Goal: Task Accomplishment & Management: Use online tool/utility

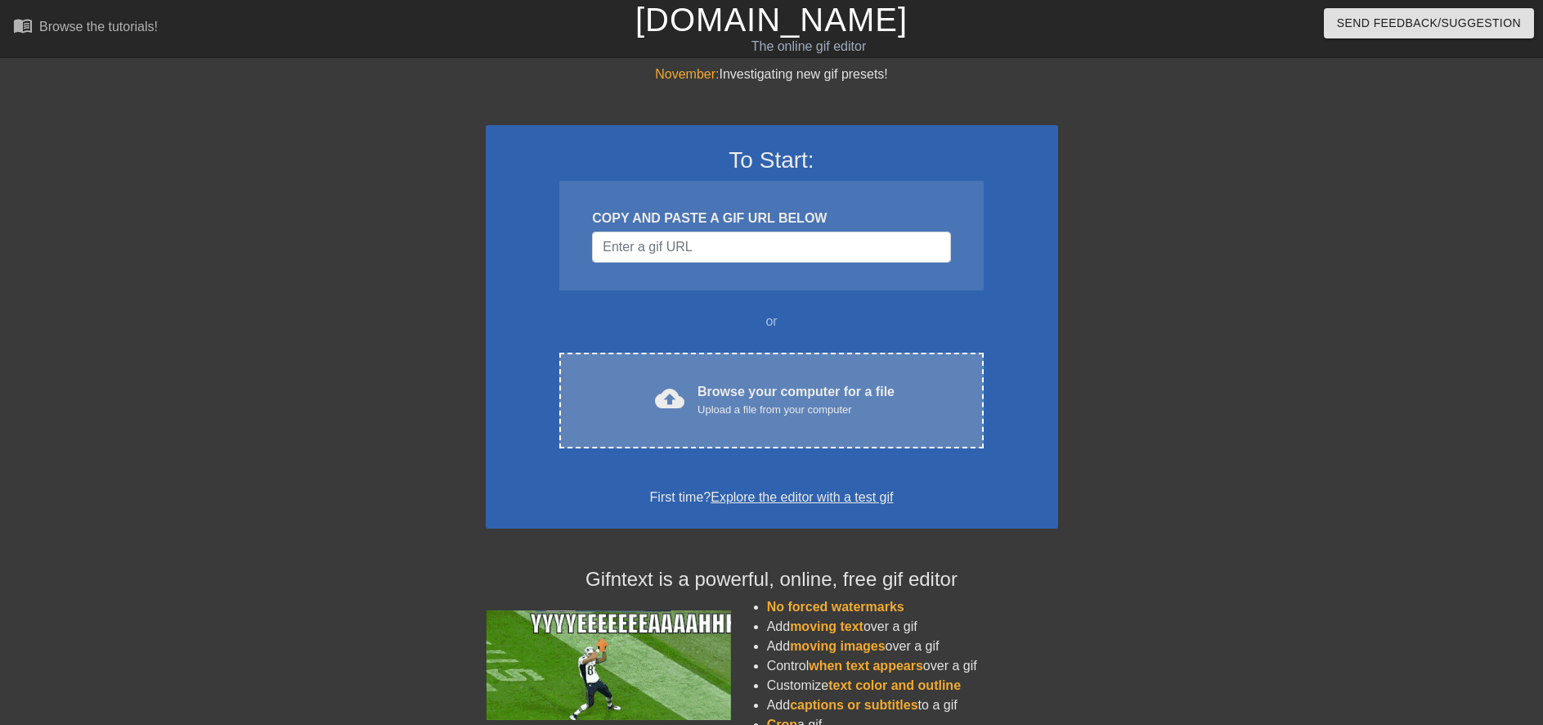
click at [775, 417] on div "Upload a file from your computer" at bounding box center [796, 410] width 197 height 16
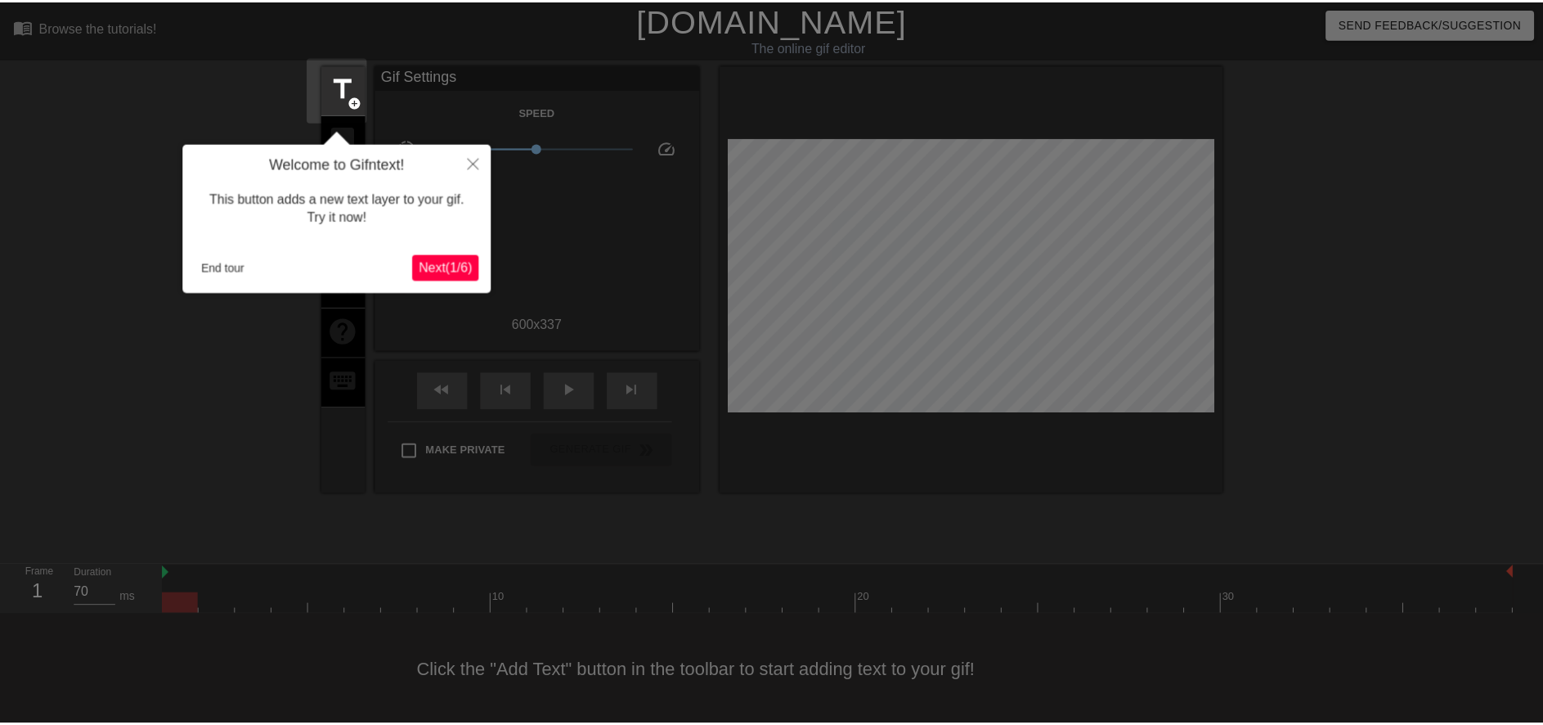
scroll to position [4, 0]
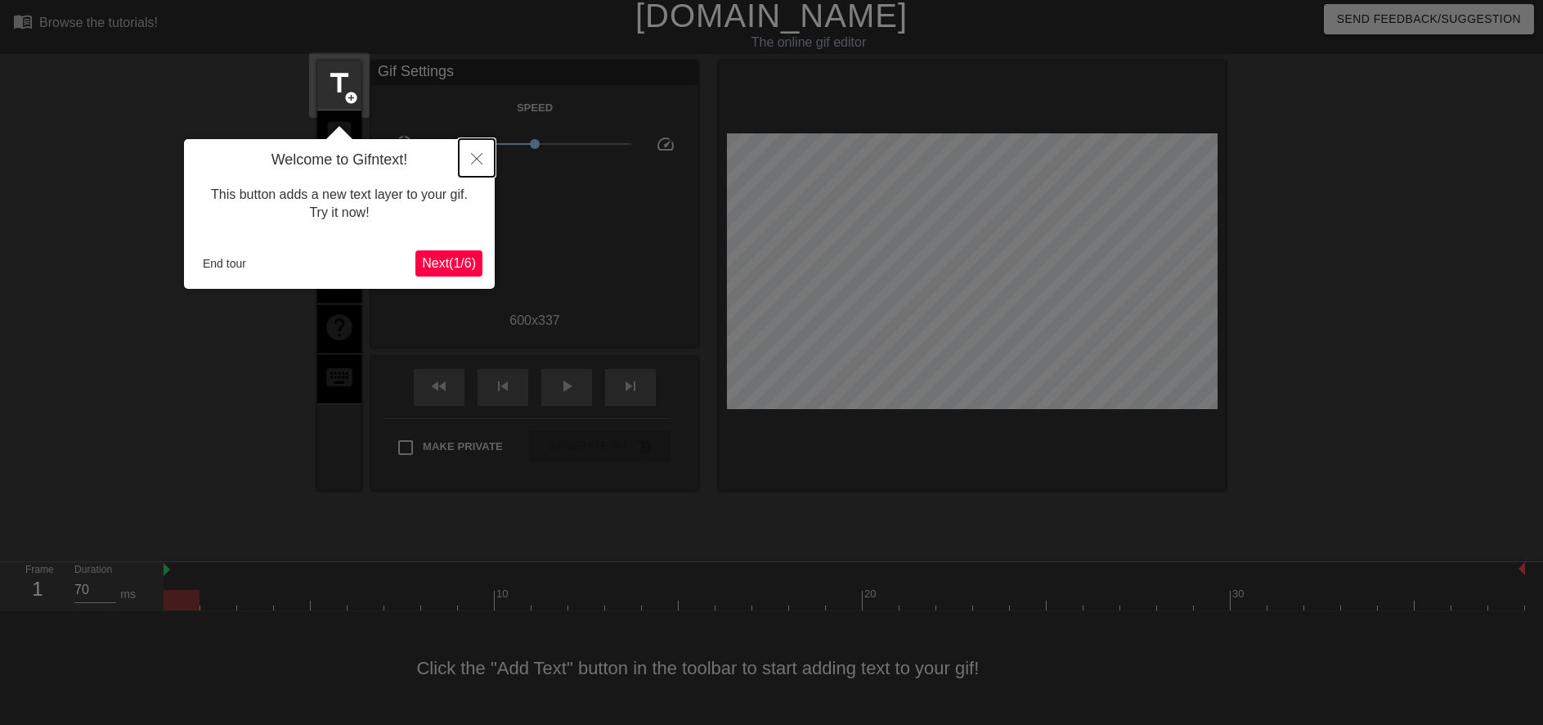
click at [479, 163] on icon "Close" at bounding box center [476, 158] width 11 height 11
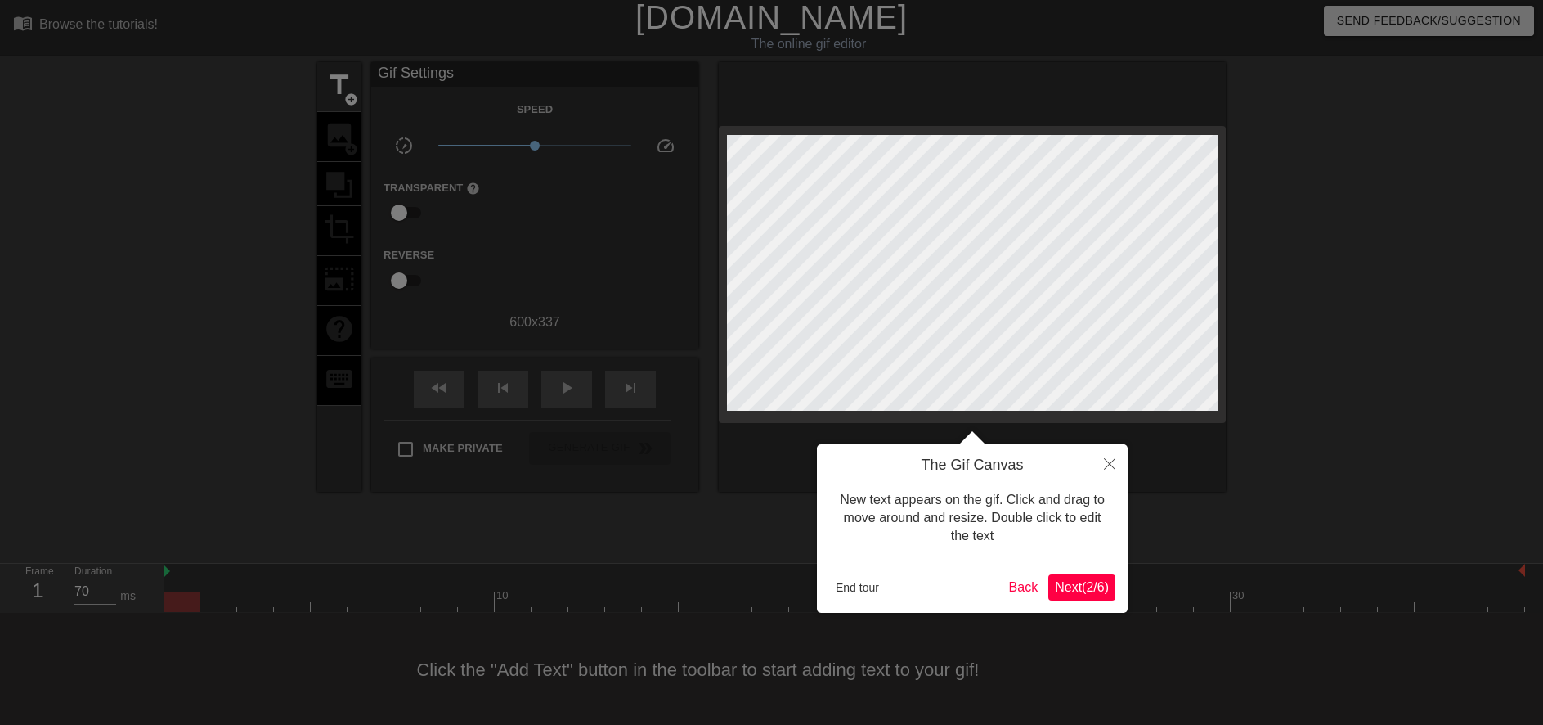
scroll to position [0, 0]
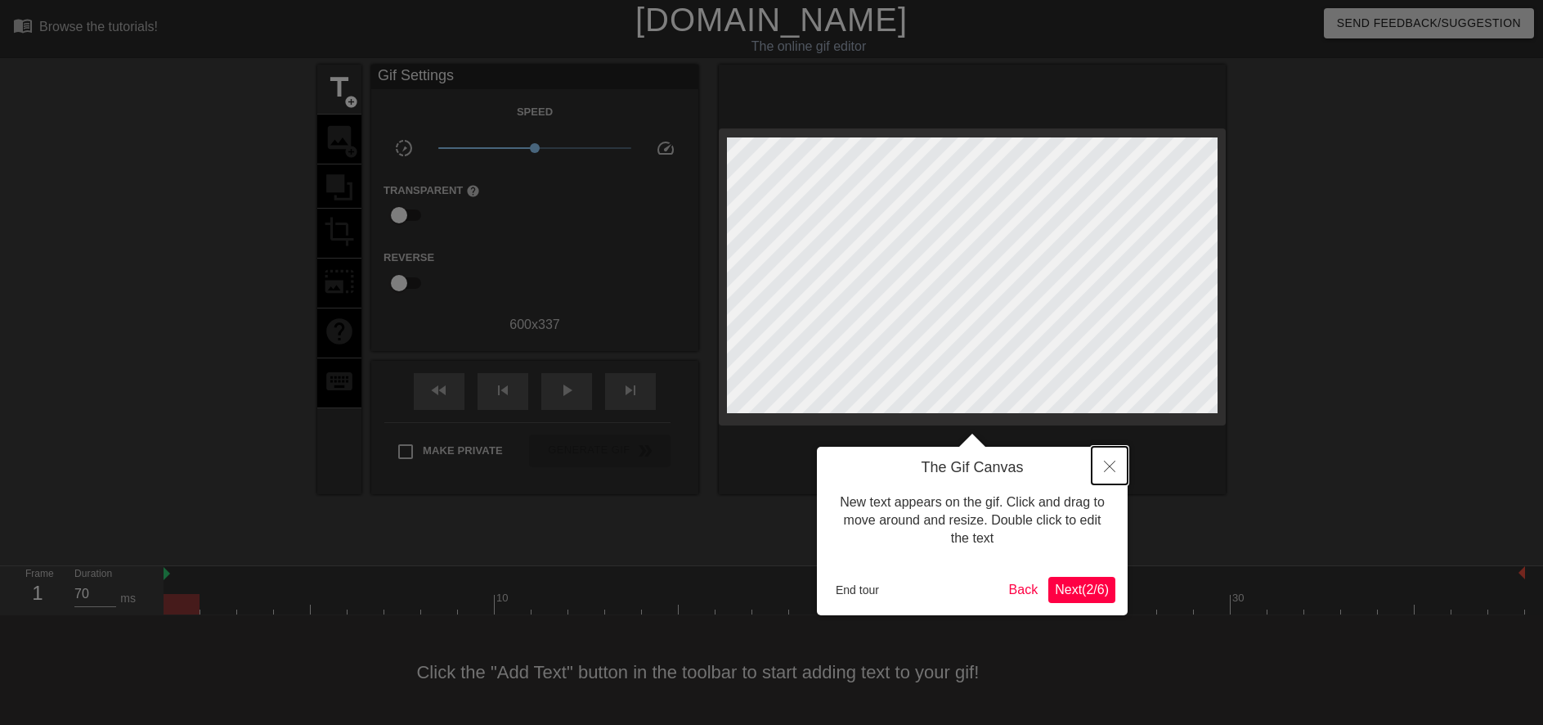
click at [1111, 464] on icon "Close" at bounding box center [1109, 465] width 11 height 11
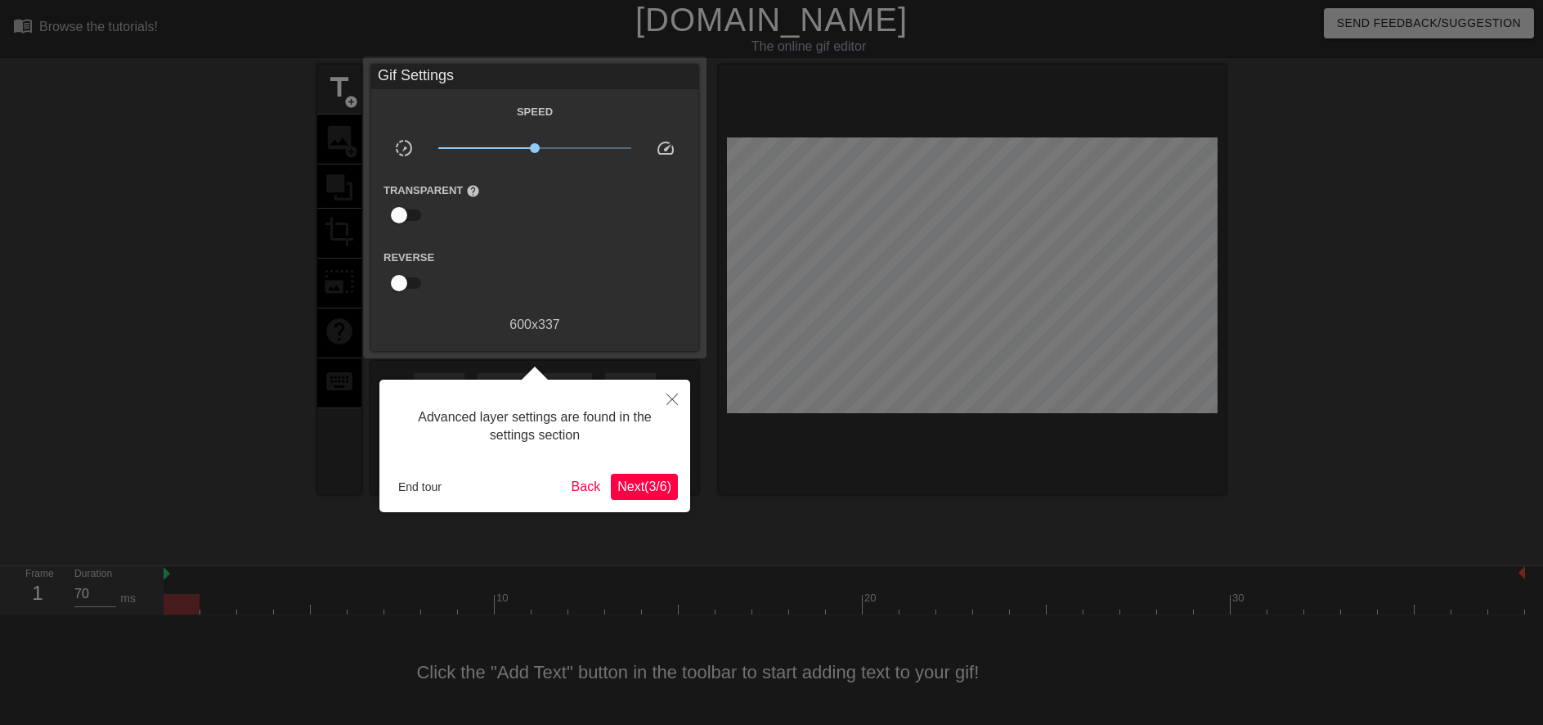
scroll to position [4, 0]
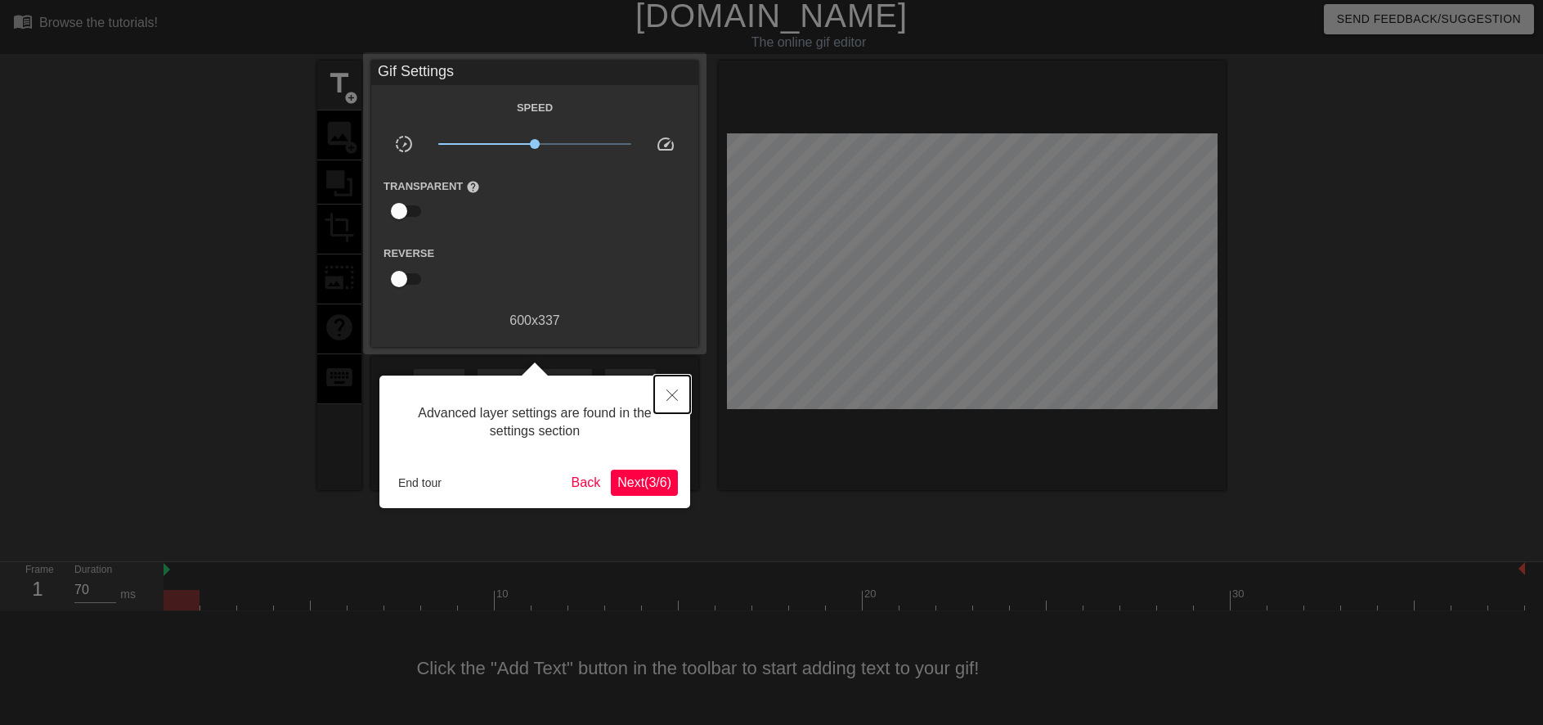
click at [674, 393] on icon "Close" at bounding box center [671, 394] width 11 height 11
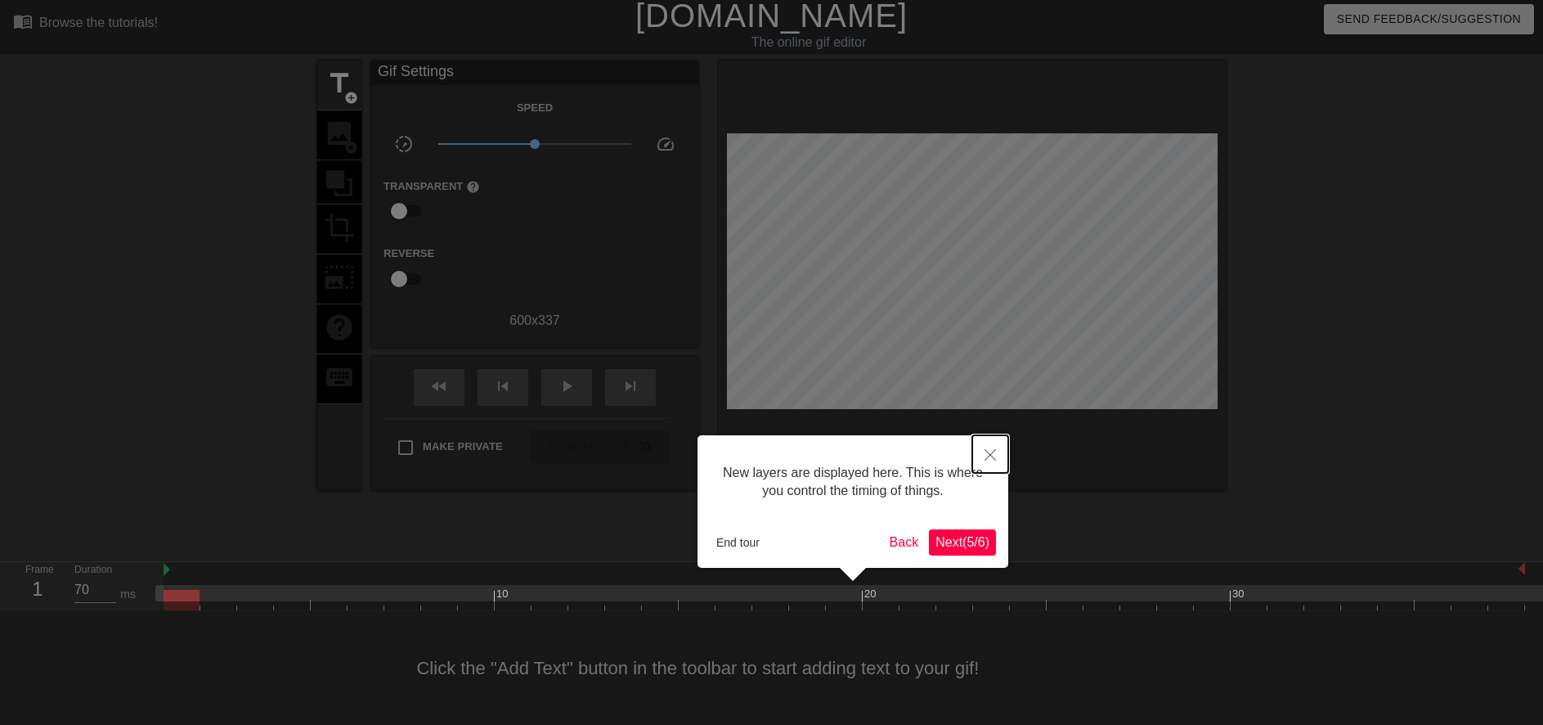
click at [989, 451] on icon "Close" at bounding box center [990, 454] width 11 height 11
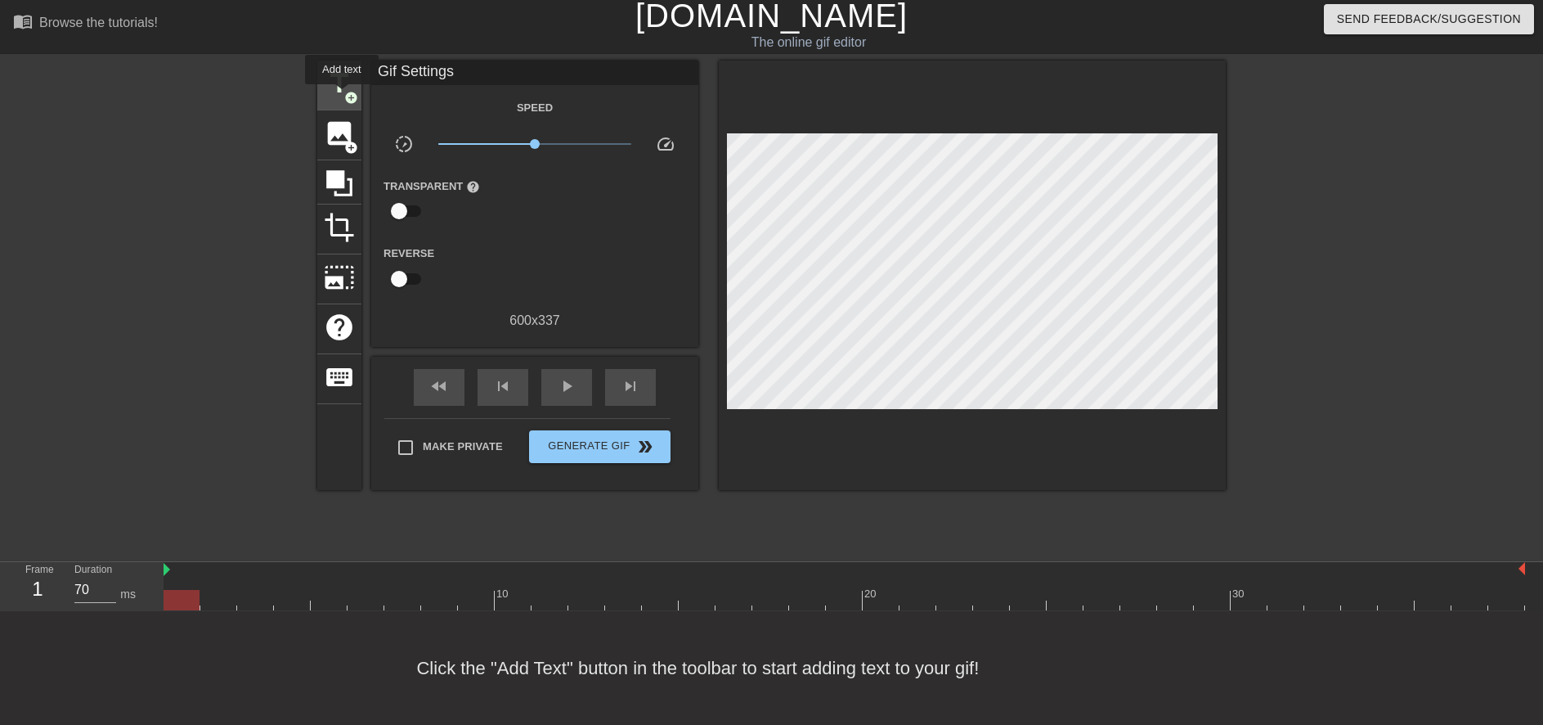
click at [342, 96] on span "title" at bounding box center [339, 83] width 31 height 31
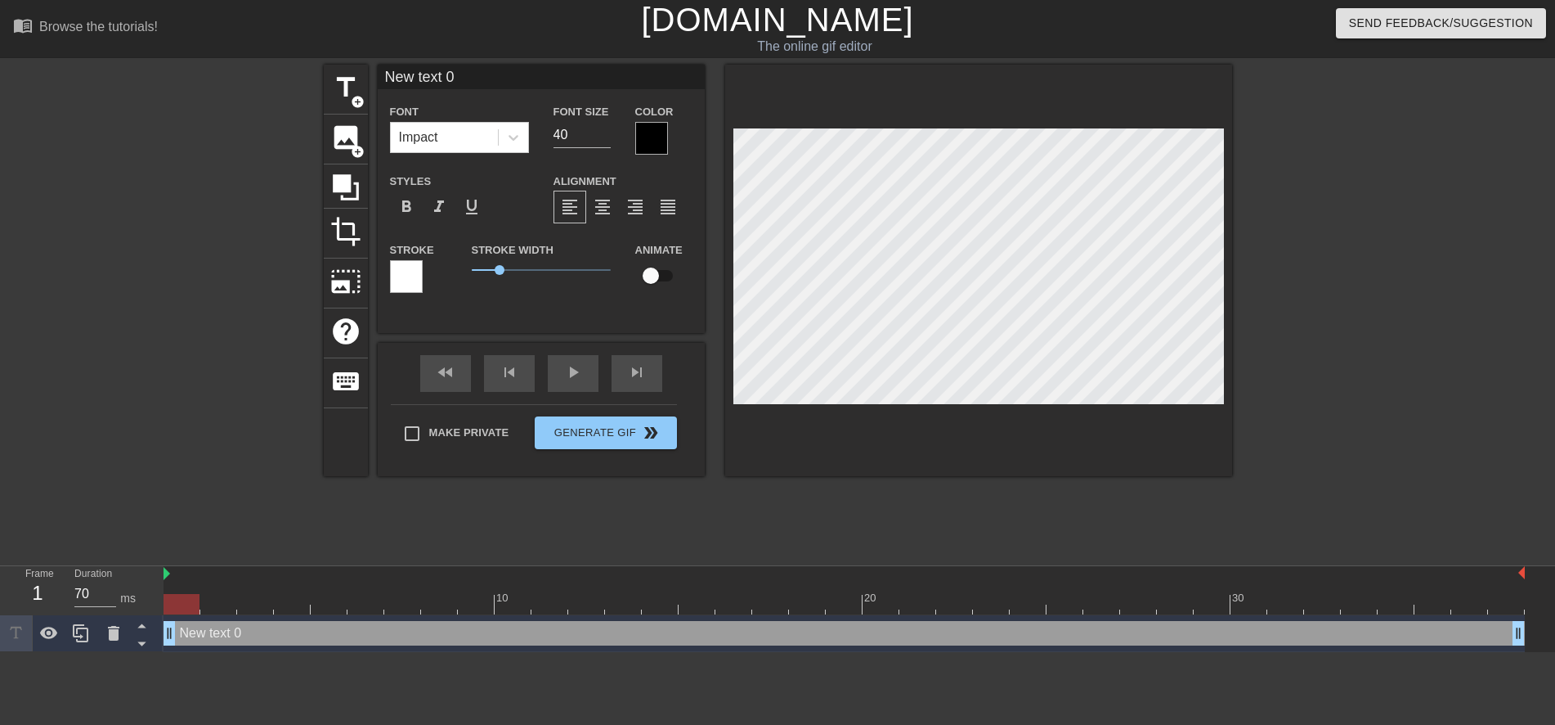
scroll to position [2, 5]
type input "New text"
type textarea "New text"
type input "New text"
type textarea "New text"
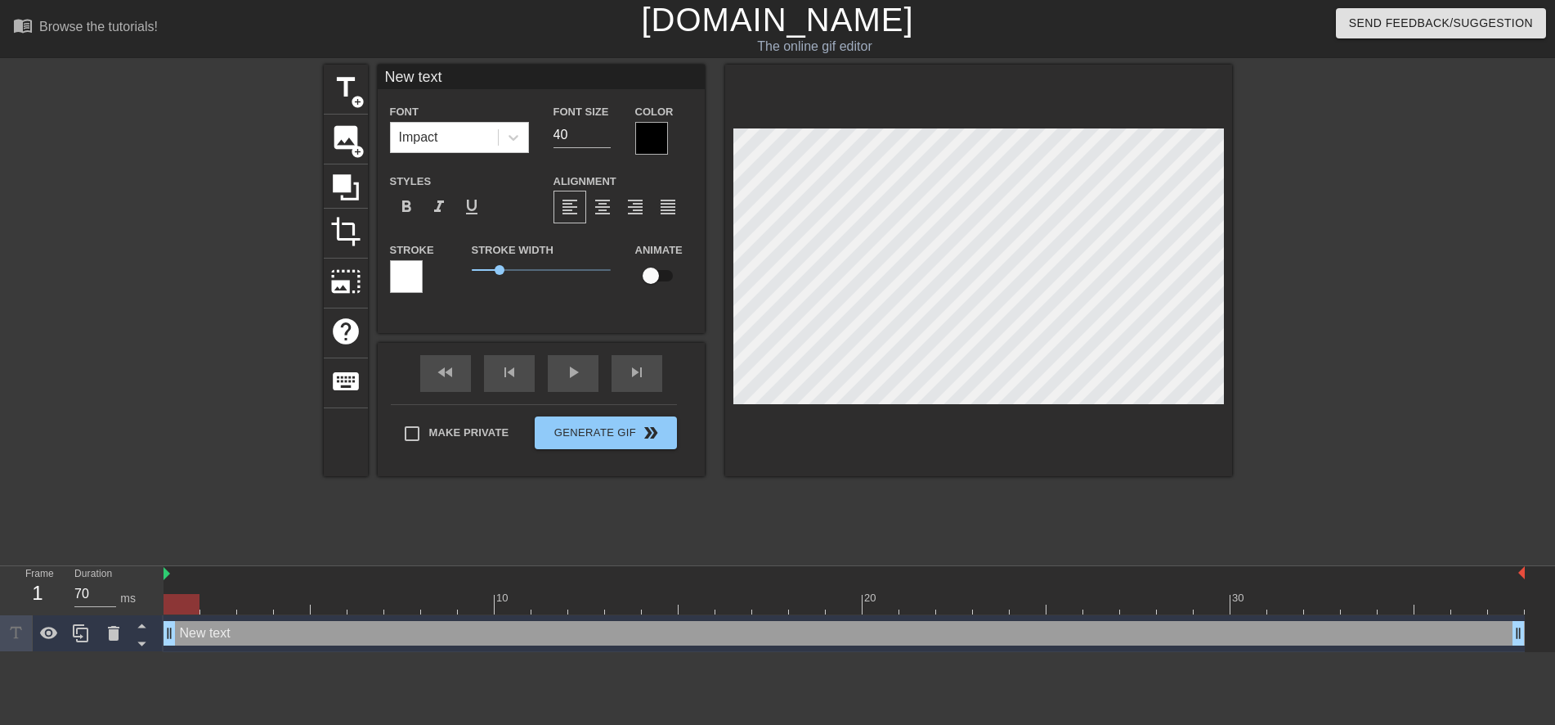
type input "New tex"
type textarea "New tex"
type input "New te"
type textarea "New te"
type input "New t"
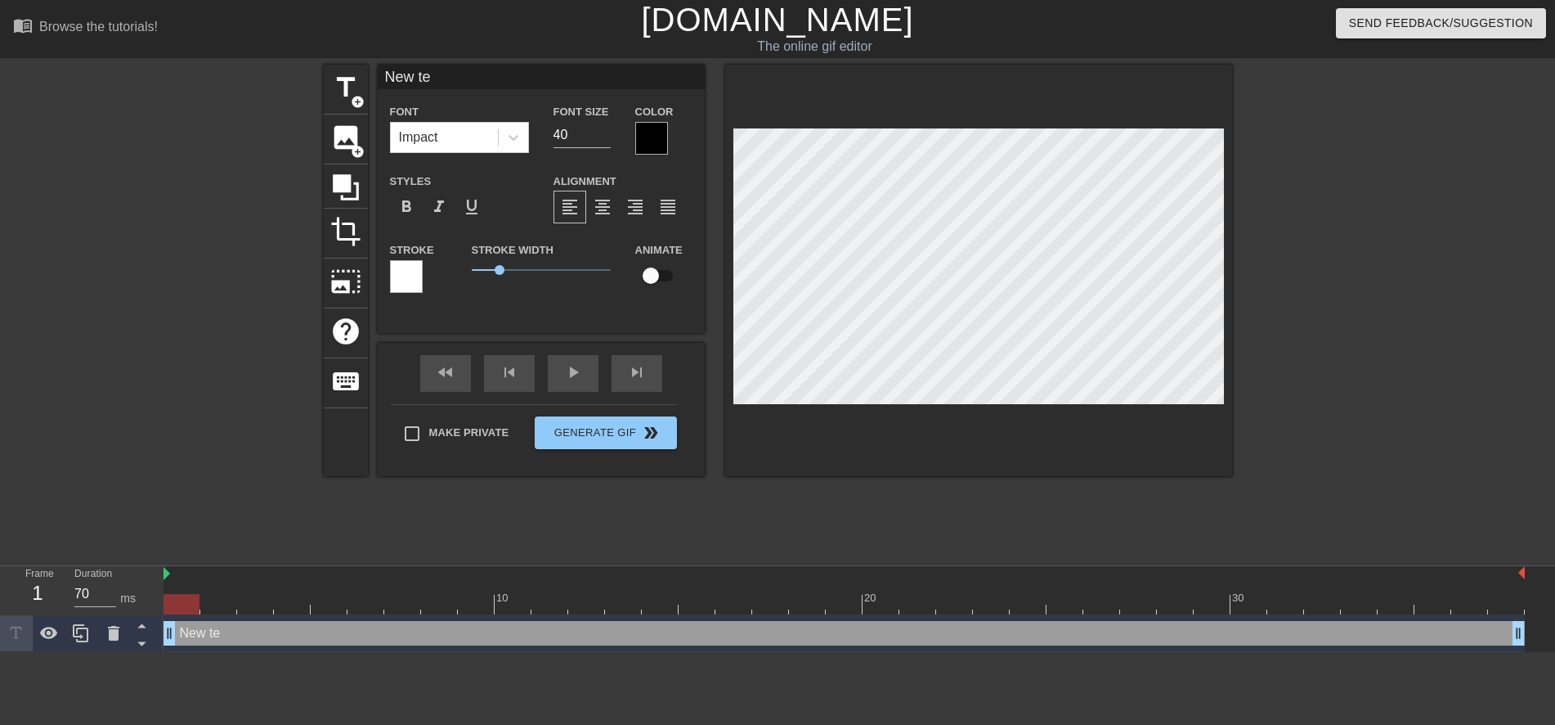
type textarea "New t"
type input "New"
type textarea "New"
type input "New"
type textarea "New"
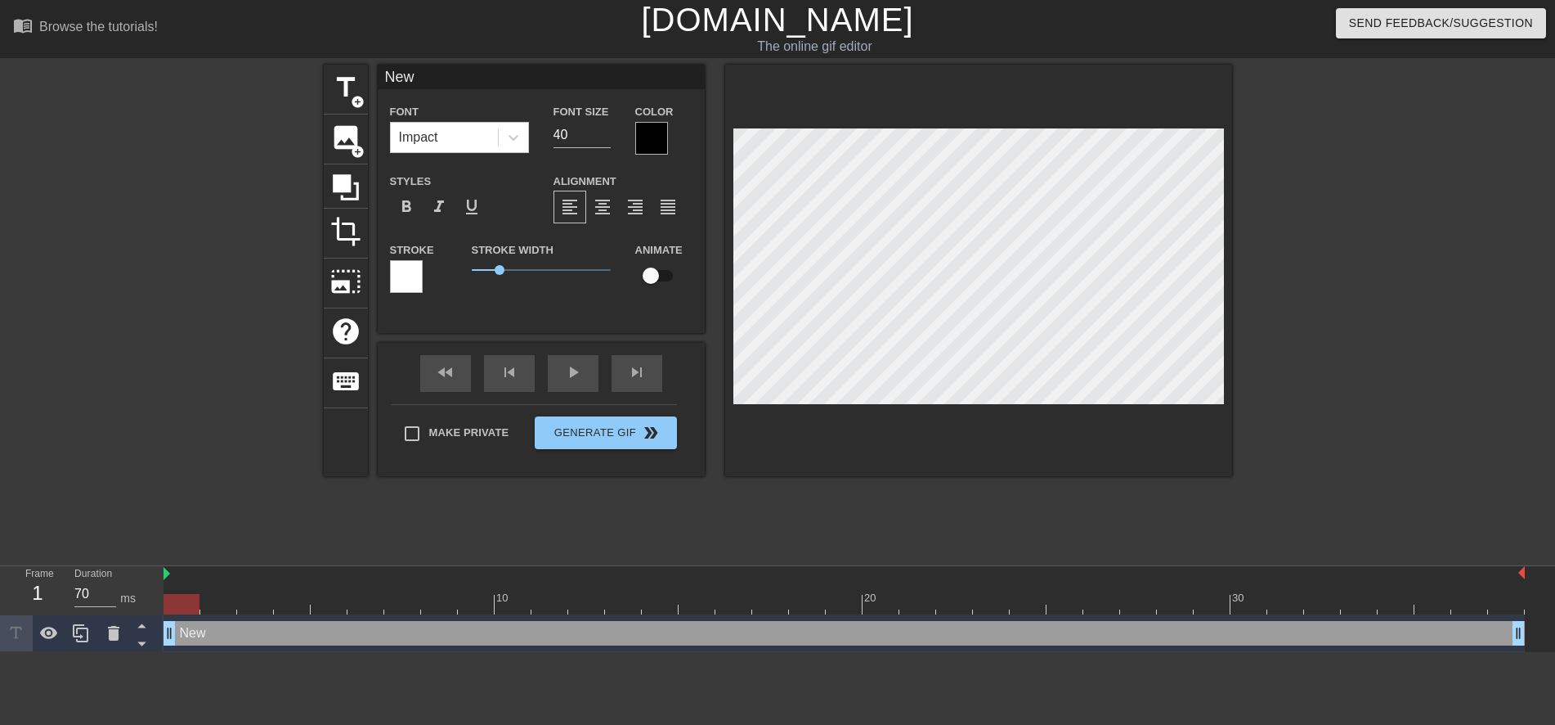
type input "Ne"
type textarea "Ne"
type input "N"
type textarea "N"
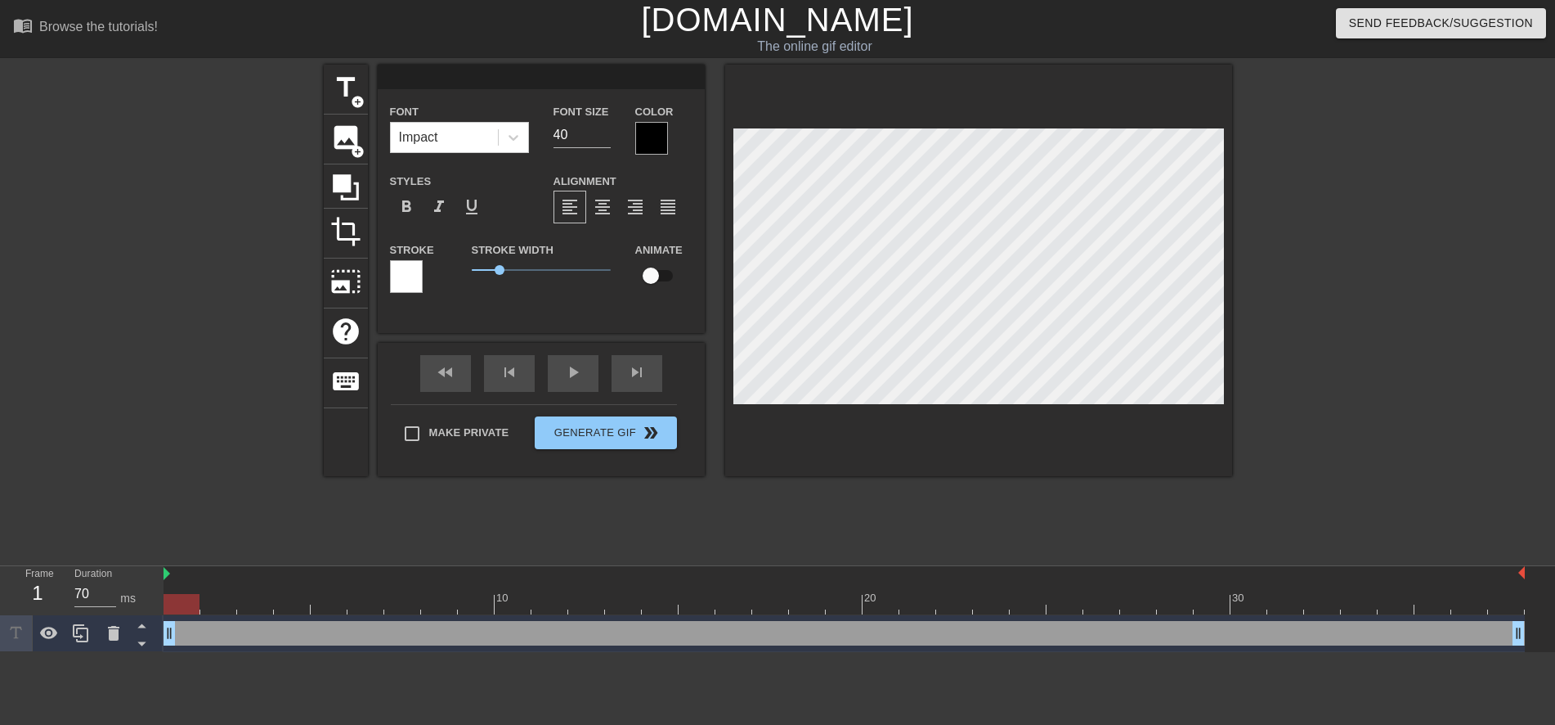
type input "С"
type textarea "С"
type input "Ск"
type textarea "Ск"
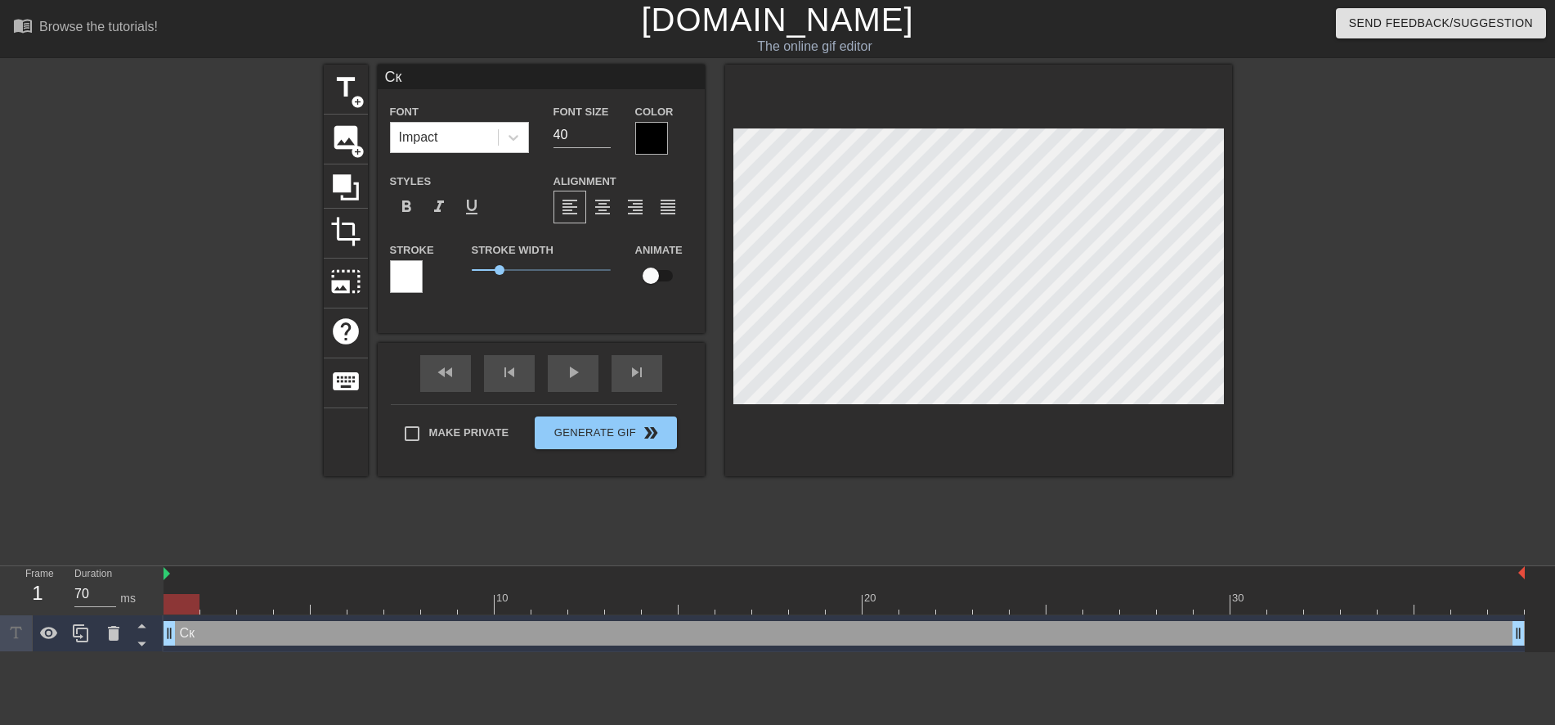
type input "Ско"
type textarea "Ско"
type input "Скор"
type textarea "Скор"
type input "Скоро"
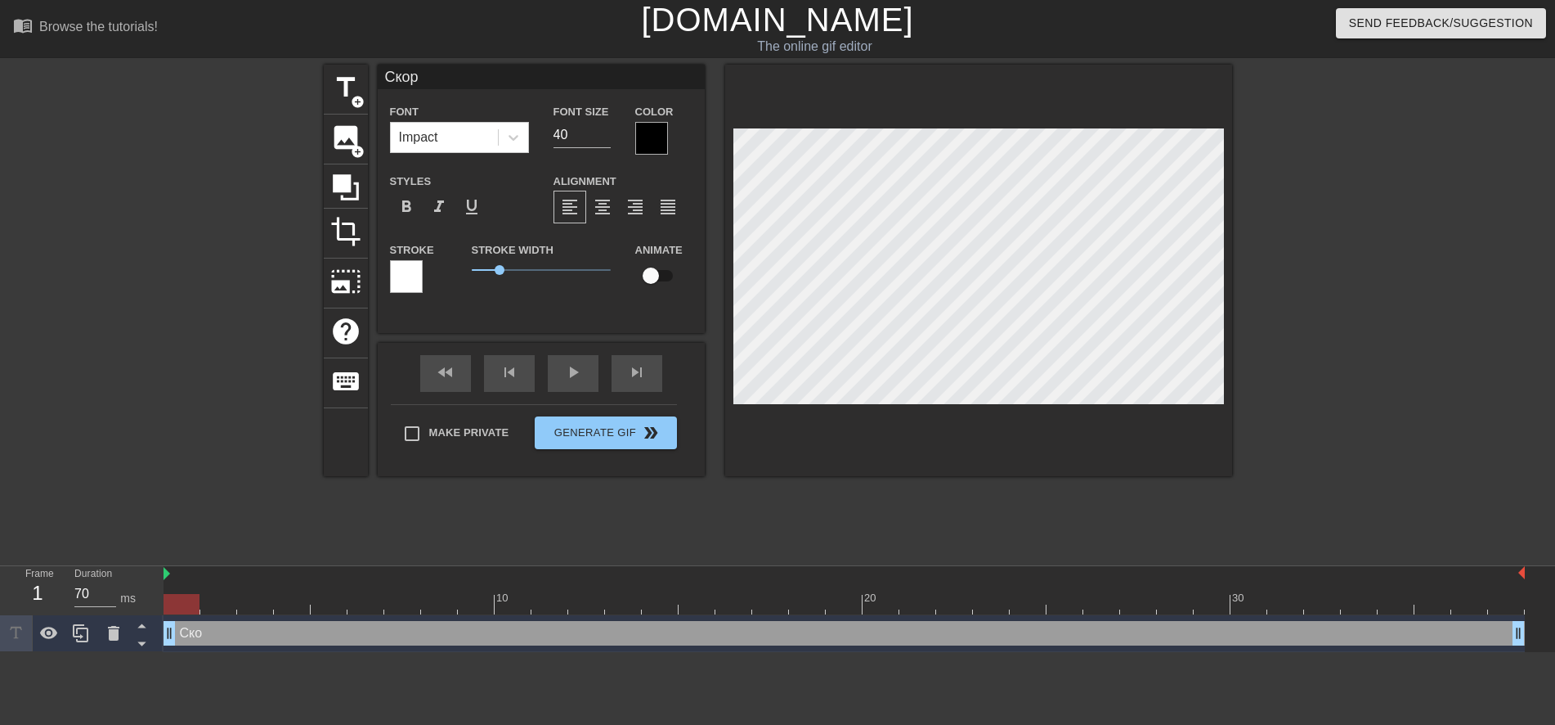
type textarea "Скоро"
type input "Скоро"
type textarea "Скоро"
type input "Скоро [PERSON_NAME]"
type textarea "Скоро [PERSON_NAME]"
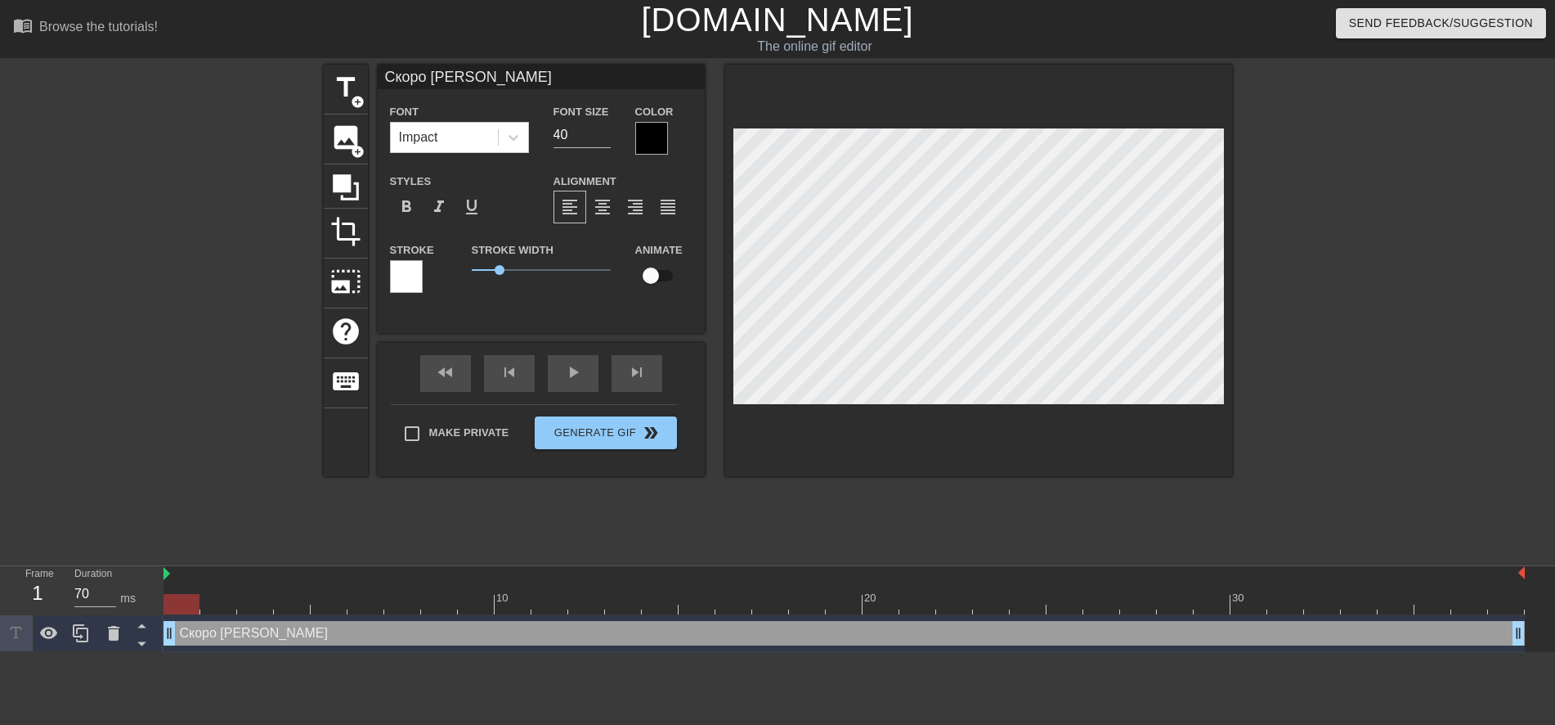
type input "Скоро на"
type textarea "Скоро на"
type input "Скоро нач"
type textarea "Скоро нач"
type input "Скоро начн"
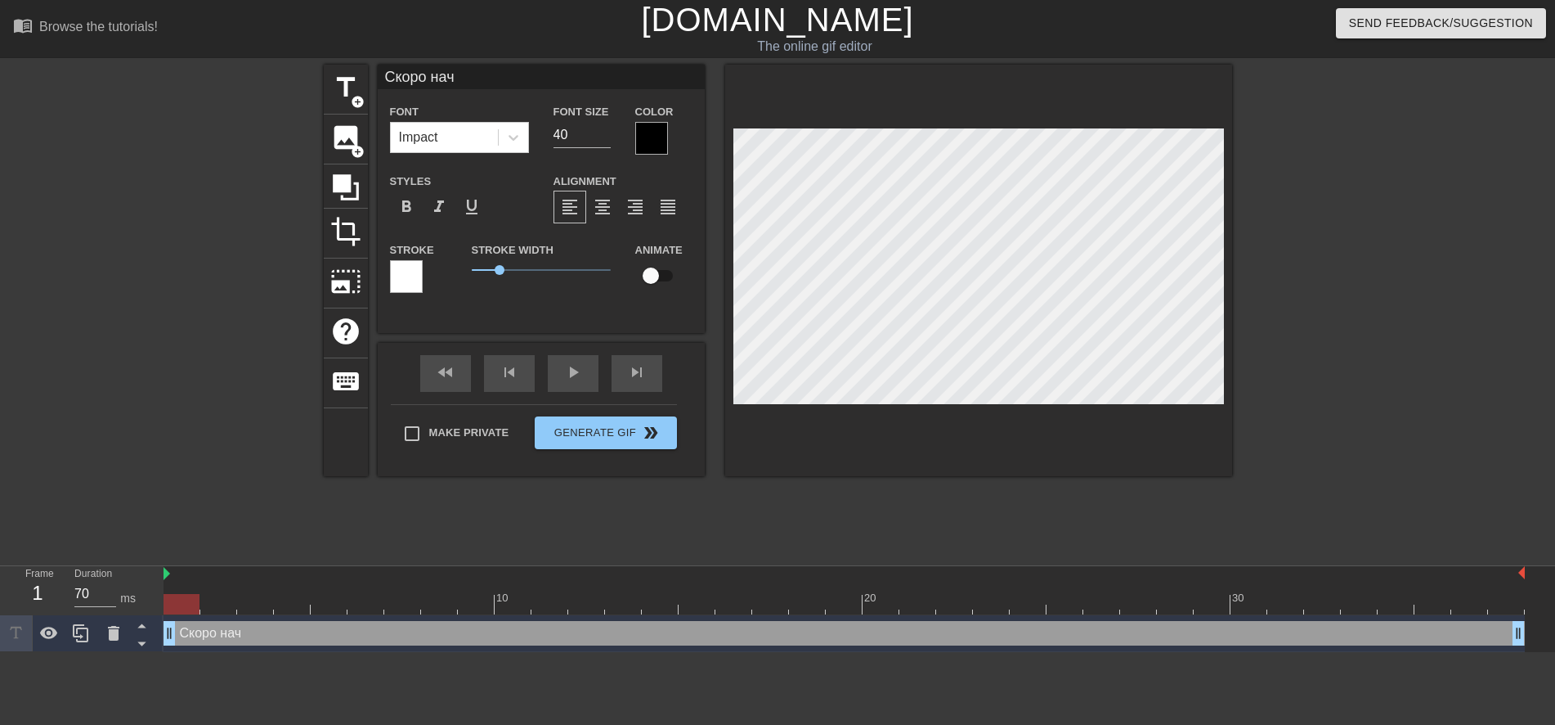
type textarea "Скоро начн"
type input "Скоро начне"
type textarea "Скоро начне"
type input "Скоро начнем"
type textarea "Скоро начнем"
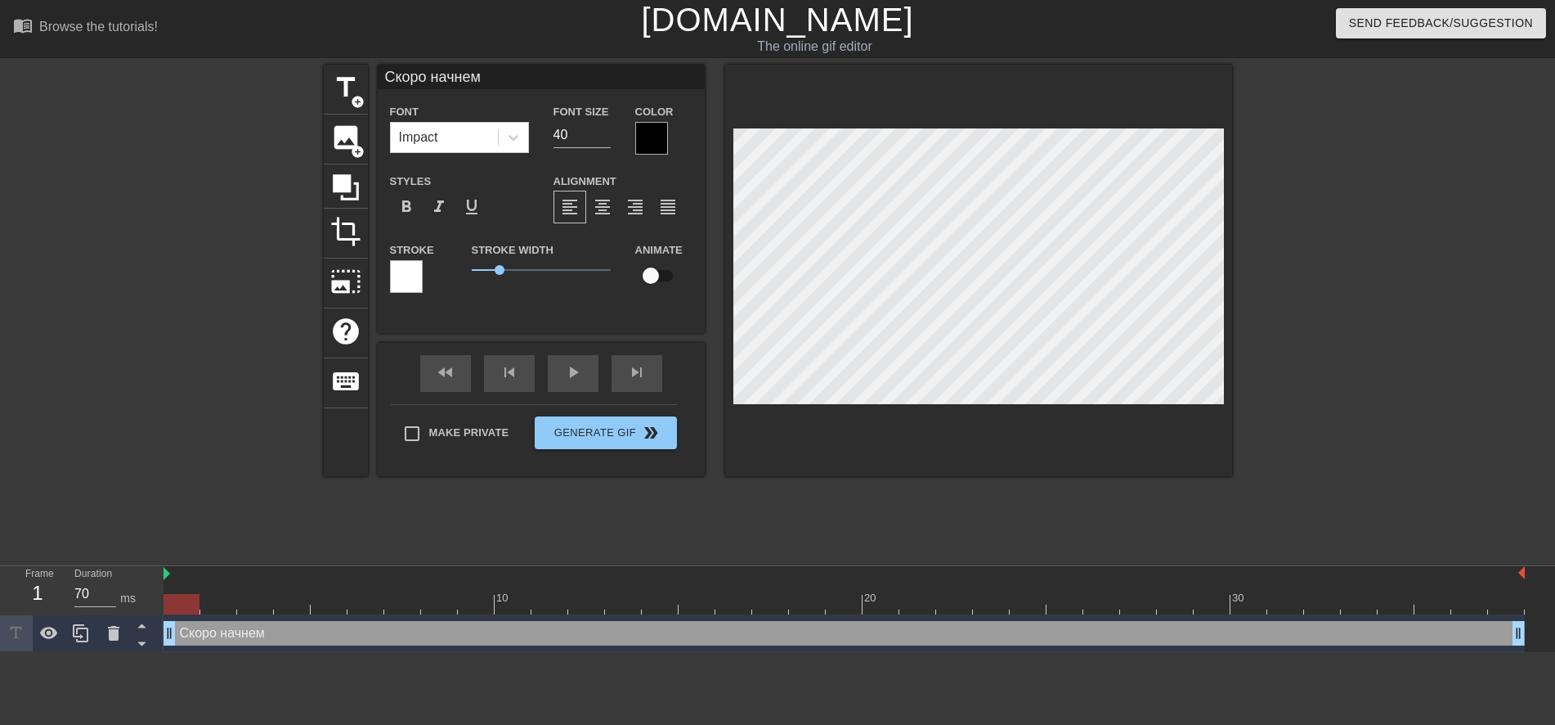
type input "Скоро начнем"
type textarea "Скоро начнем"
type input "Скоро начнем [PERSON_NAME]"
type textarea "Скоро начнем [PERSON_NAME]"
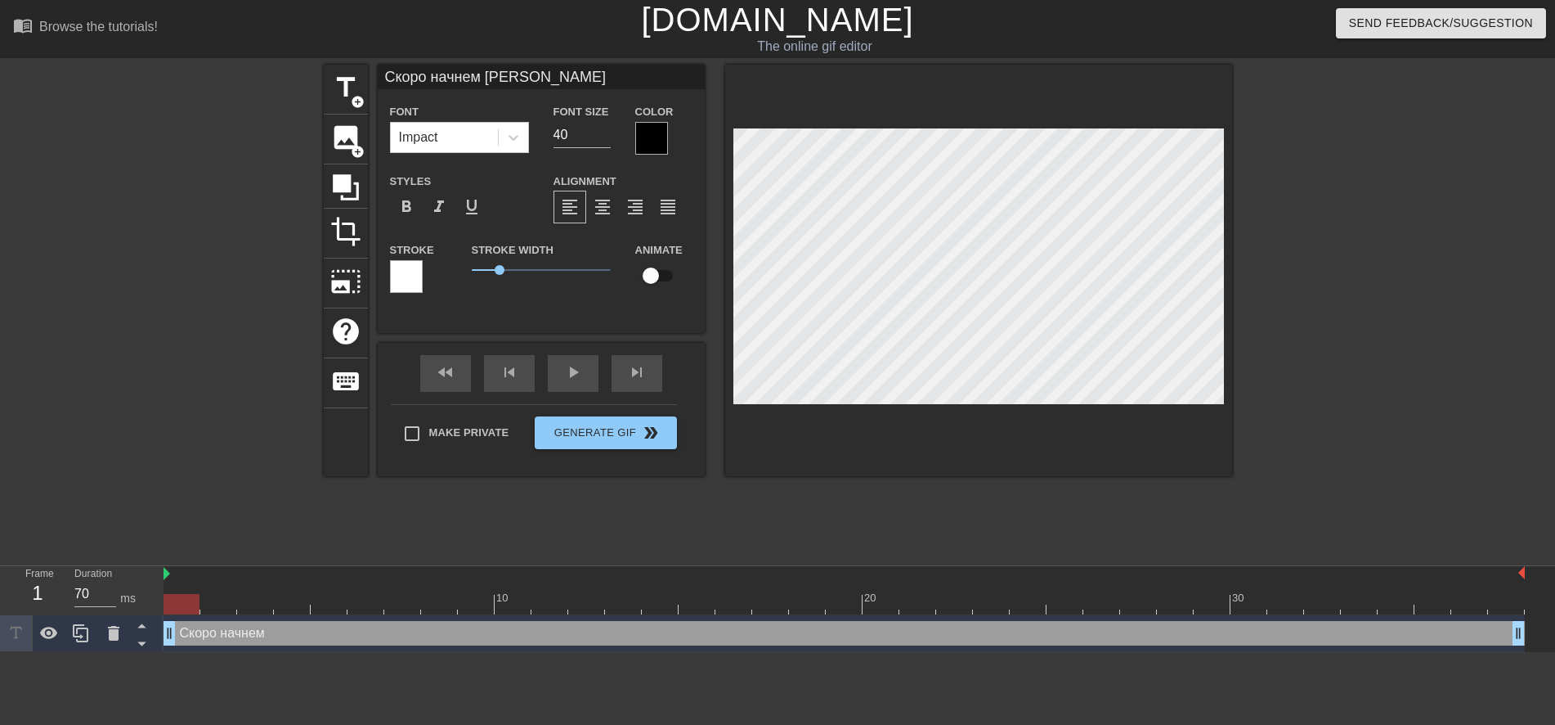
scroll to position [2, 7]
type input "Скоро начнем Бр"
type textarea "Скоро начнем Бр"
type input "Скоро начнем Бро"
type textarea "Скоро начнем Бро"
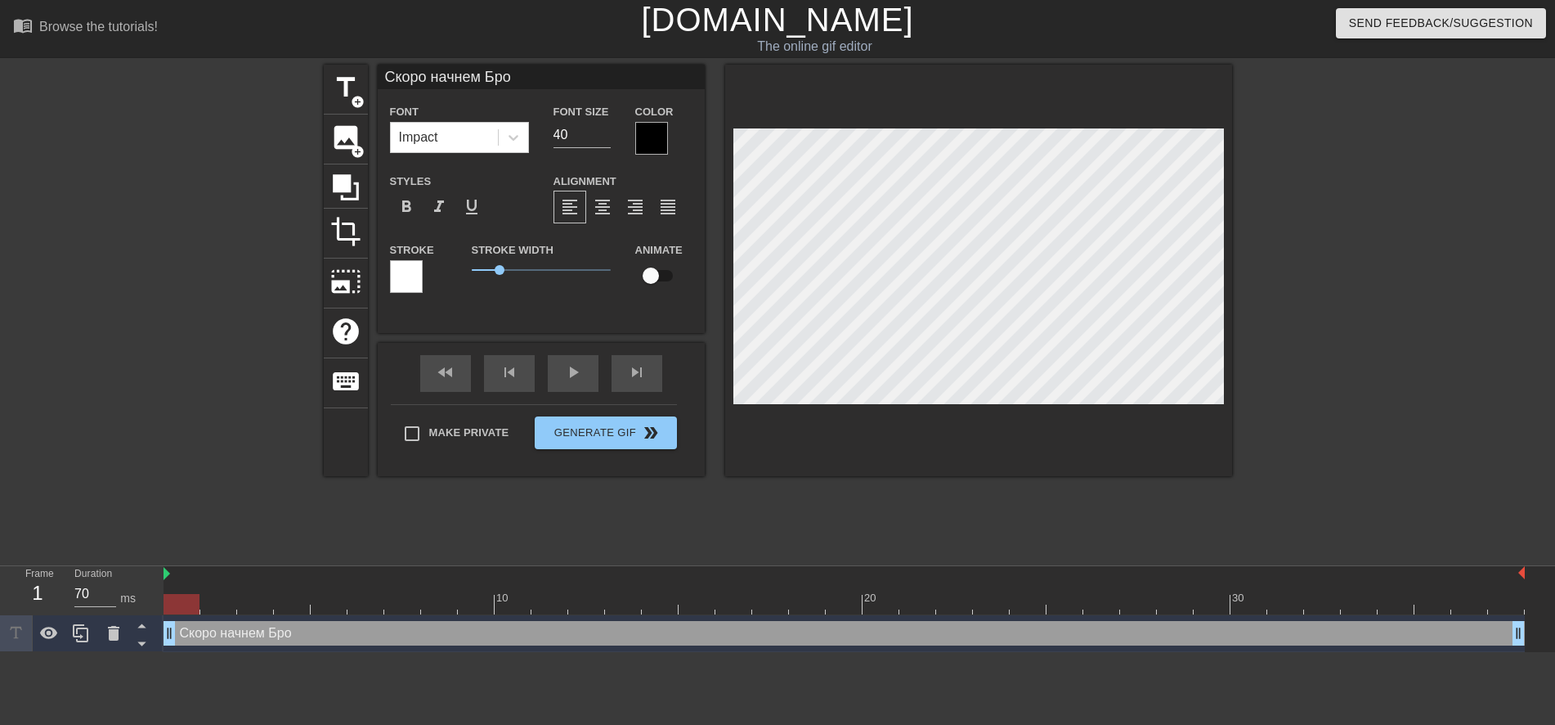
click at [654, 276] on input "checkbox" at bounding box center [650, 275] width 93 height 31
checkbox input "true"
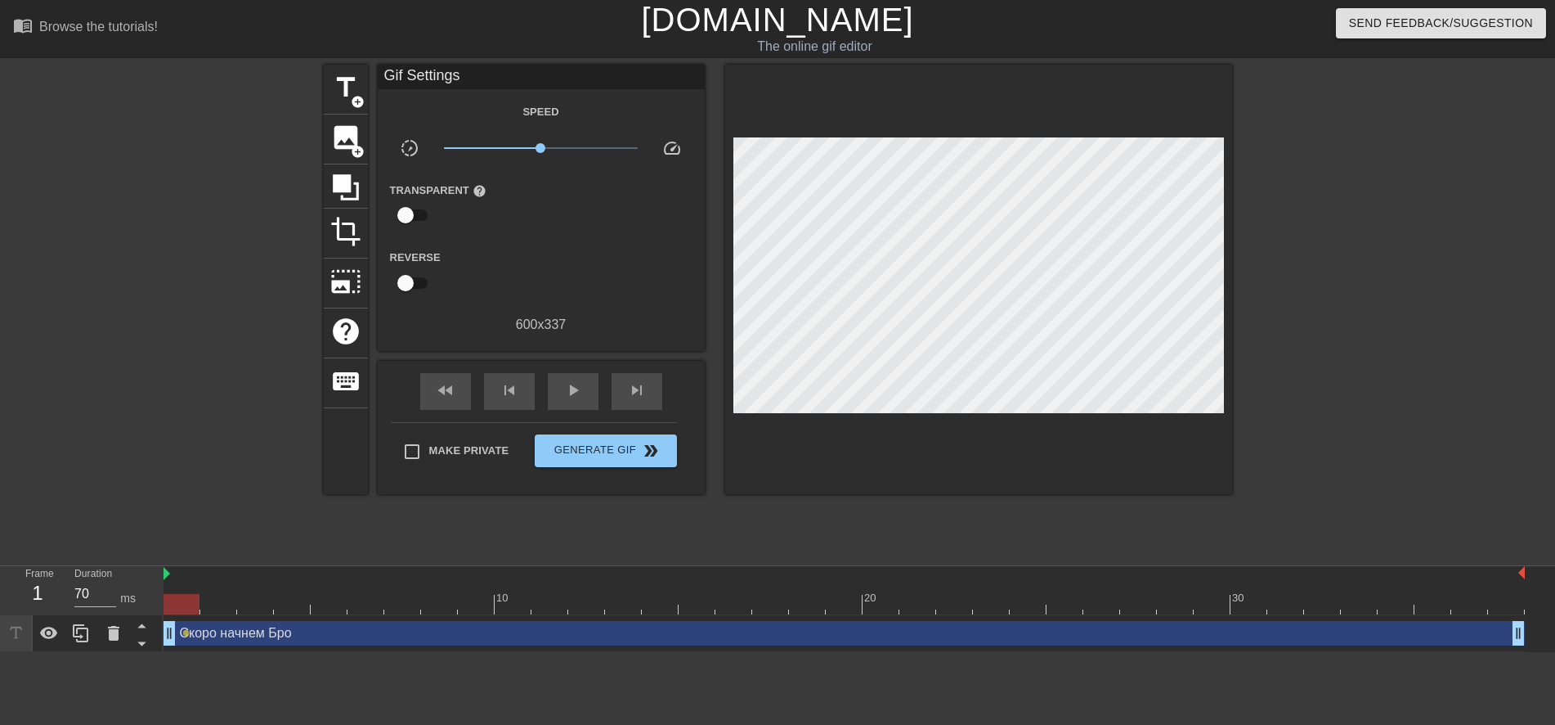
click at [420, 535] on div "title add_circle image add_circle crop photo_size_select_large help keyboard Gi…" at bounding box center [778, 310] width 909 height 491
click at [332, 184] on icon at bounding box center [345, 187] width 31 height 31
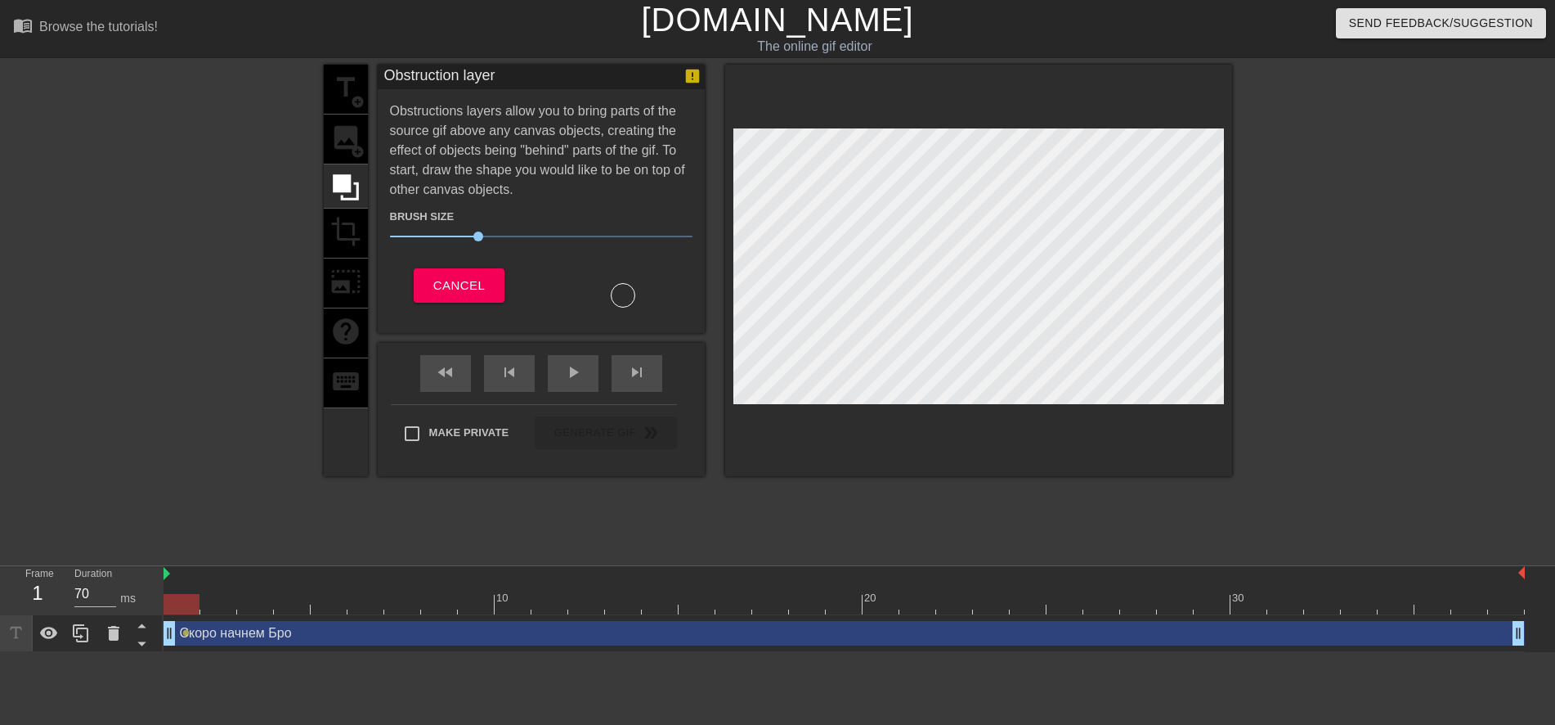
click at [337, 125] on div "title add_circle image add_circle crop photo_size_select_large help keyboard" at bounding box center [346, 270] width 44 height 411
click at [443, 276] on button "Cancel" at bounding box center [459, 285] width 91 height 34
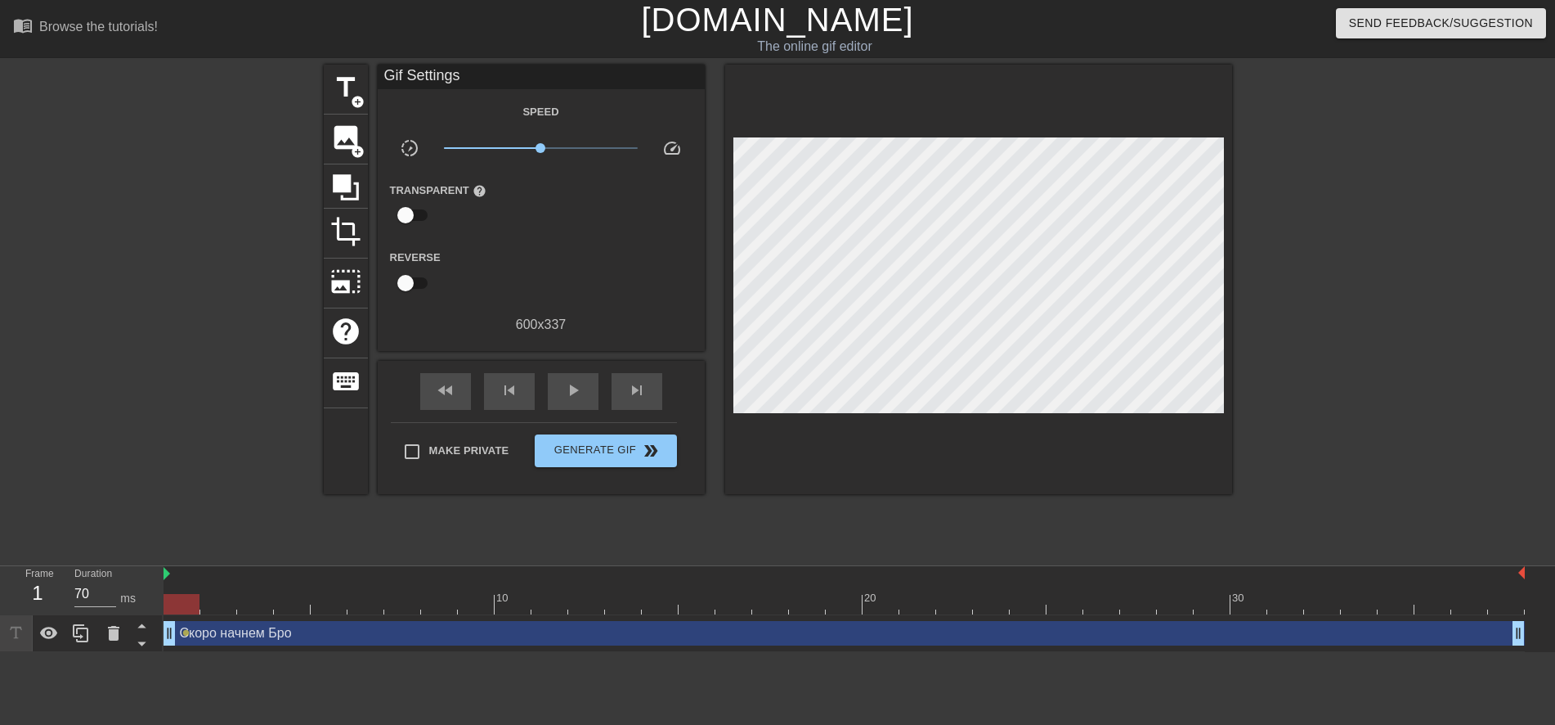
drag, startPoint x: 199, startPoint y: 602, endPoint x: -7, endPoint y: 582, distance: 207.0
click at [0, 582] on html "menu_book Browse the tutorials! [DOMAIN_NAME] The online gif editor Send Feedba…" at bounding box center [777, 326] width 1555 height 652
drag, startPoint x: 198, startPoint y: 602, endPoint x: 223, endPoint y: 516, distance: 89.5
click at [137, 620] on div "Frame 1 Duration 70 ms 10 20 30 Скоро начнем Бро drag_handle drag_handle lens" at bounding box center [777, 609] width 1555 height 86
click at [414, 213] on input "checkbox" at bounding box center [405, 215] width 93 height 31
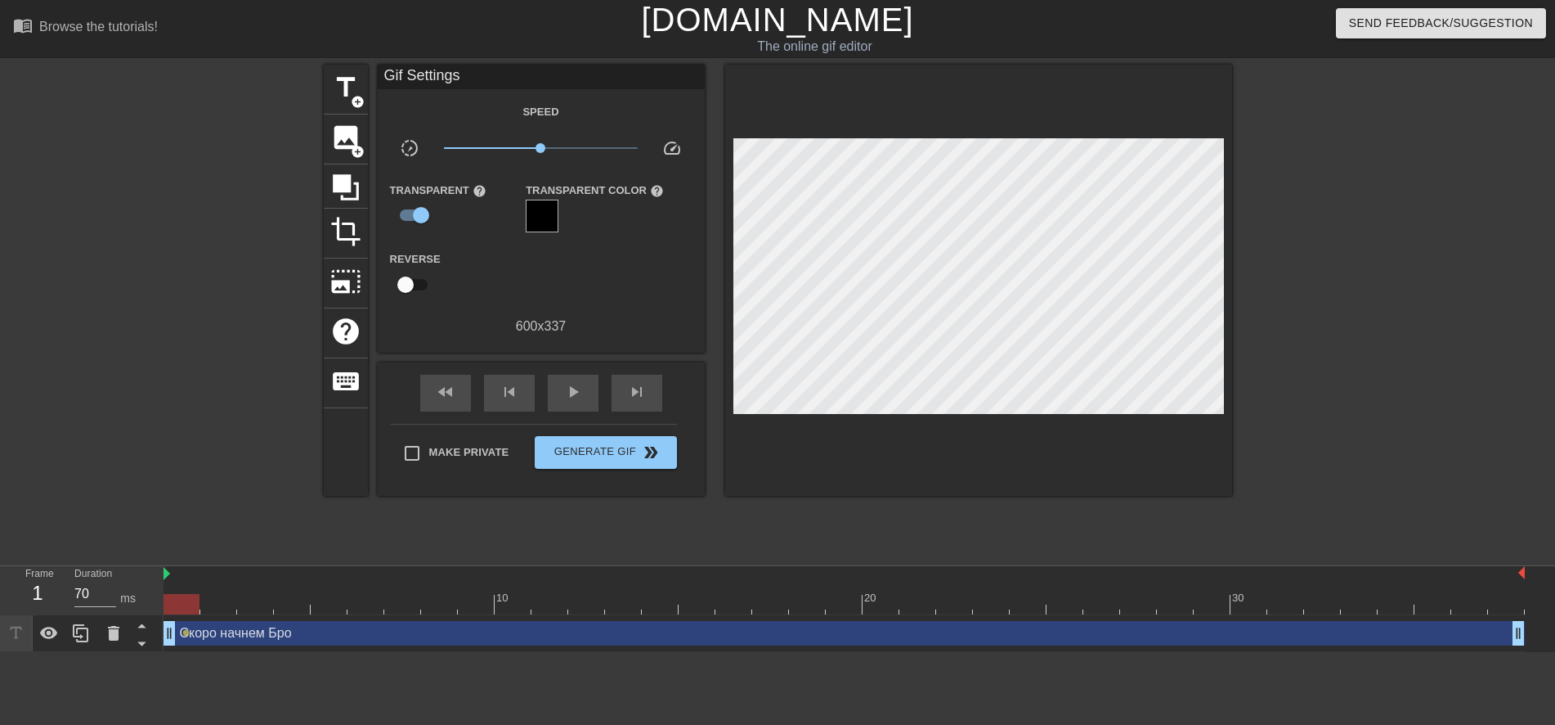
drag, startPoint x: 178, startPoint y: 602, endPoint x: 16, endPoint y: 738, distance: 211.3
click at [16, 652] on html "menu_book Browse the tutorials! [DOMAIN_NAME] The online gif editor Send Feedba…" at bounding box center [777, 326] width 1555 height 652
click at [418, 209] on input "checkbox" at bounding box center [421, 215] width 93 height 31
checkbox input "false"
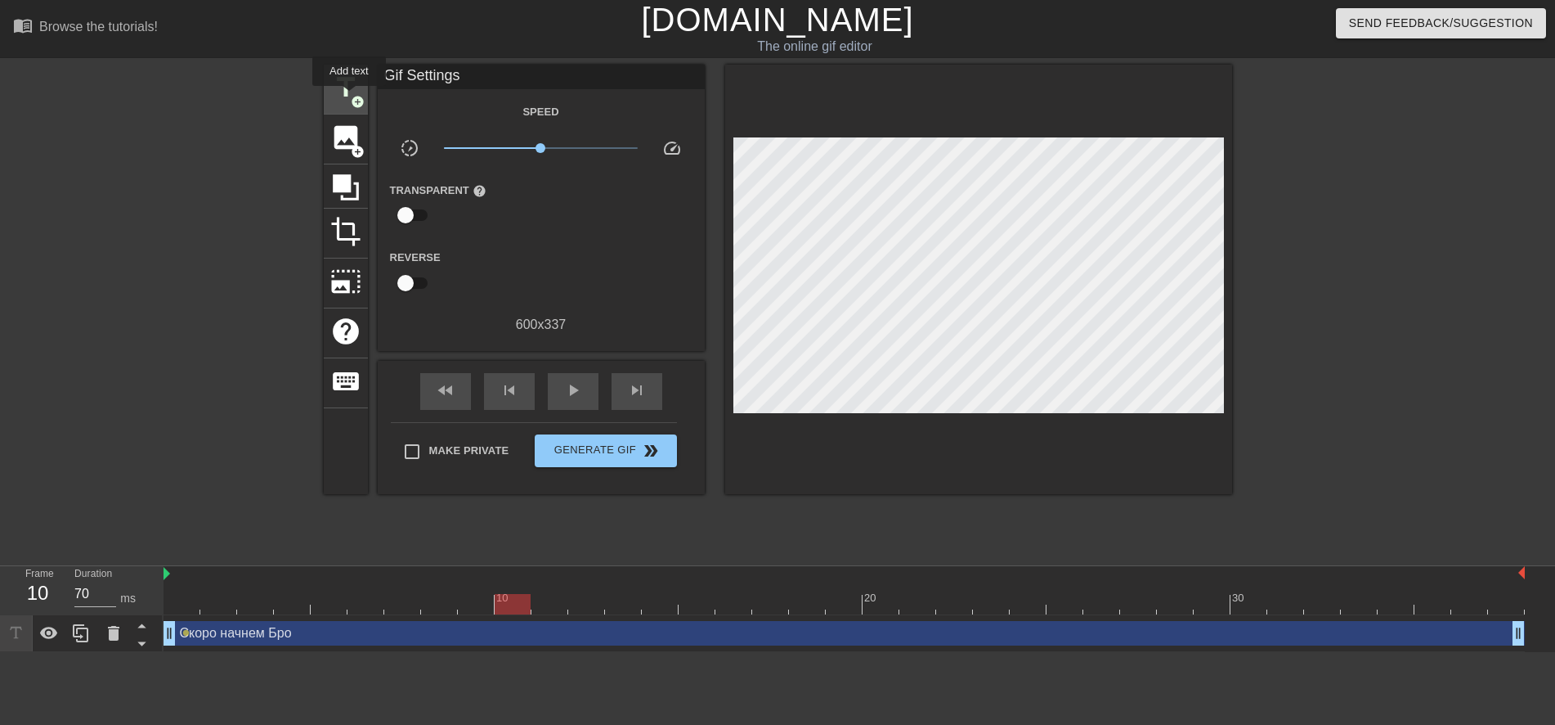
click at [348, 88] on span "title" at bounding box center [345, 87] width 31 height 31
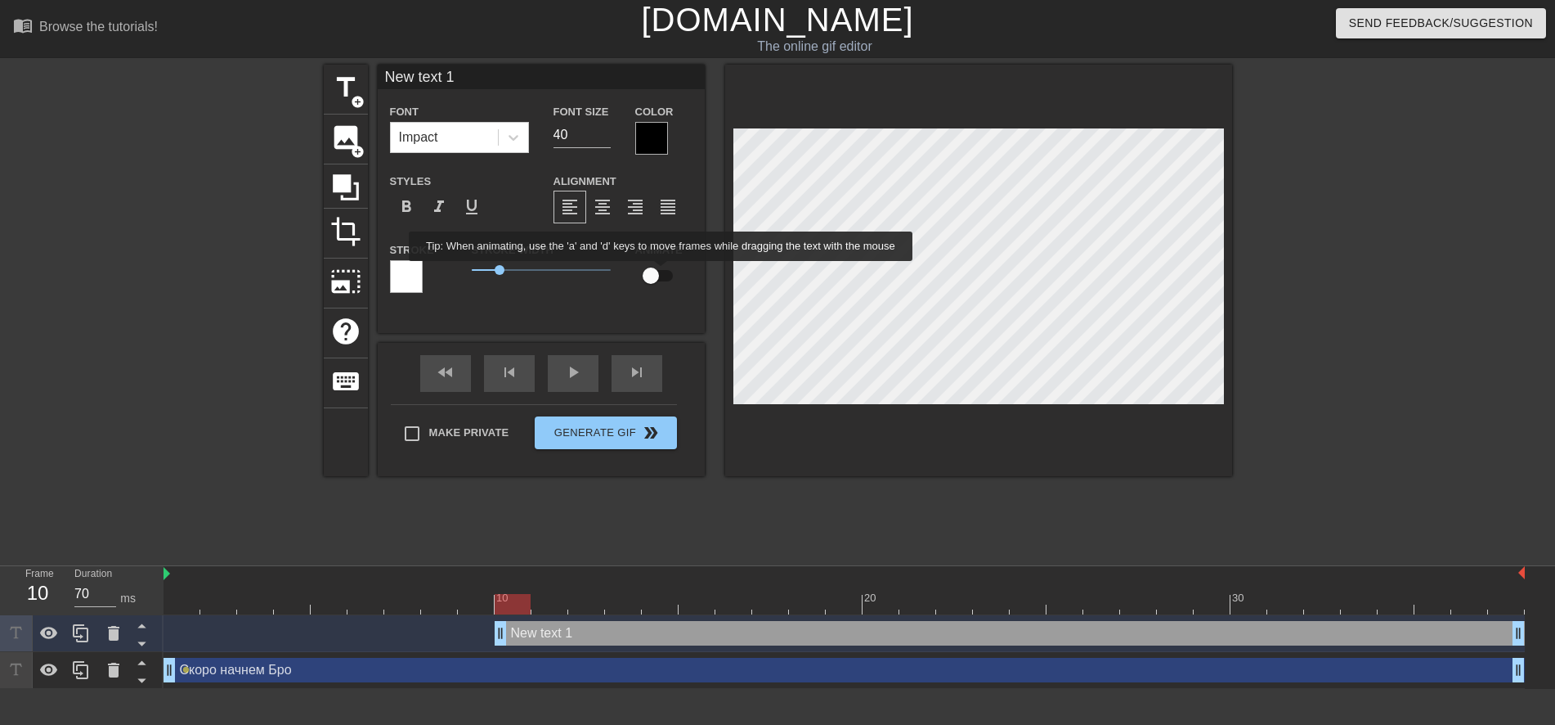
click at [662, 272] on input "checkbox" at bounding box center [650, 275] width 93 height 31
click at [620, 260] on input "checkbox" at bounding box center [666, 275] width 93 height 31
checkbox input "false"
type input "New tet 1"
type textarea "New tet 1"
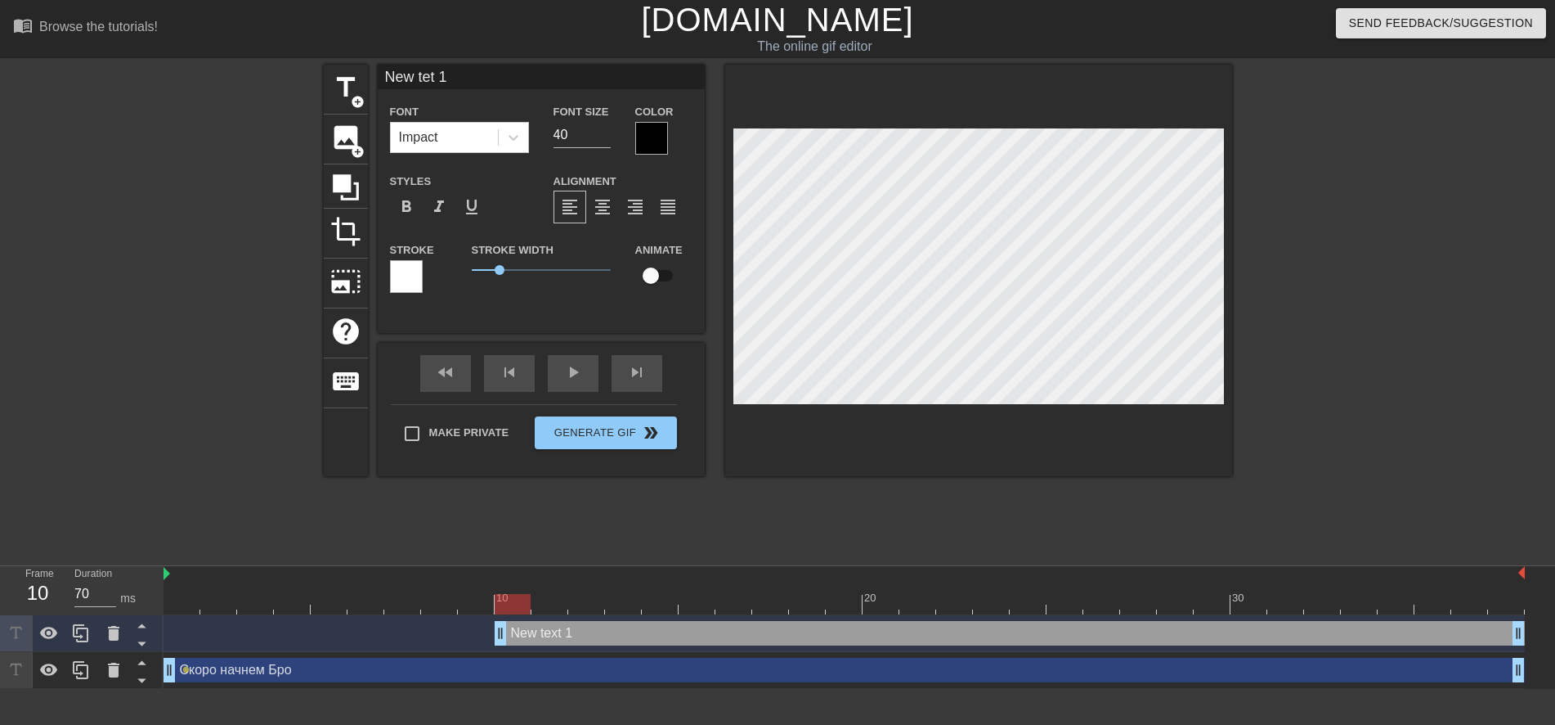
scroll to position [2, 3]
type input "New te 1"
type textarea "New te 1"
click at [341, 81] on span "title" at bounding box center [345, 87] width 31 height 31
type input "New text 2"
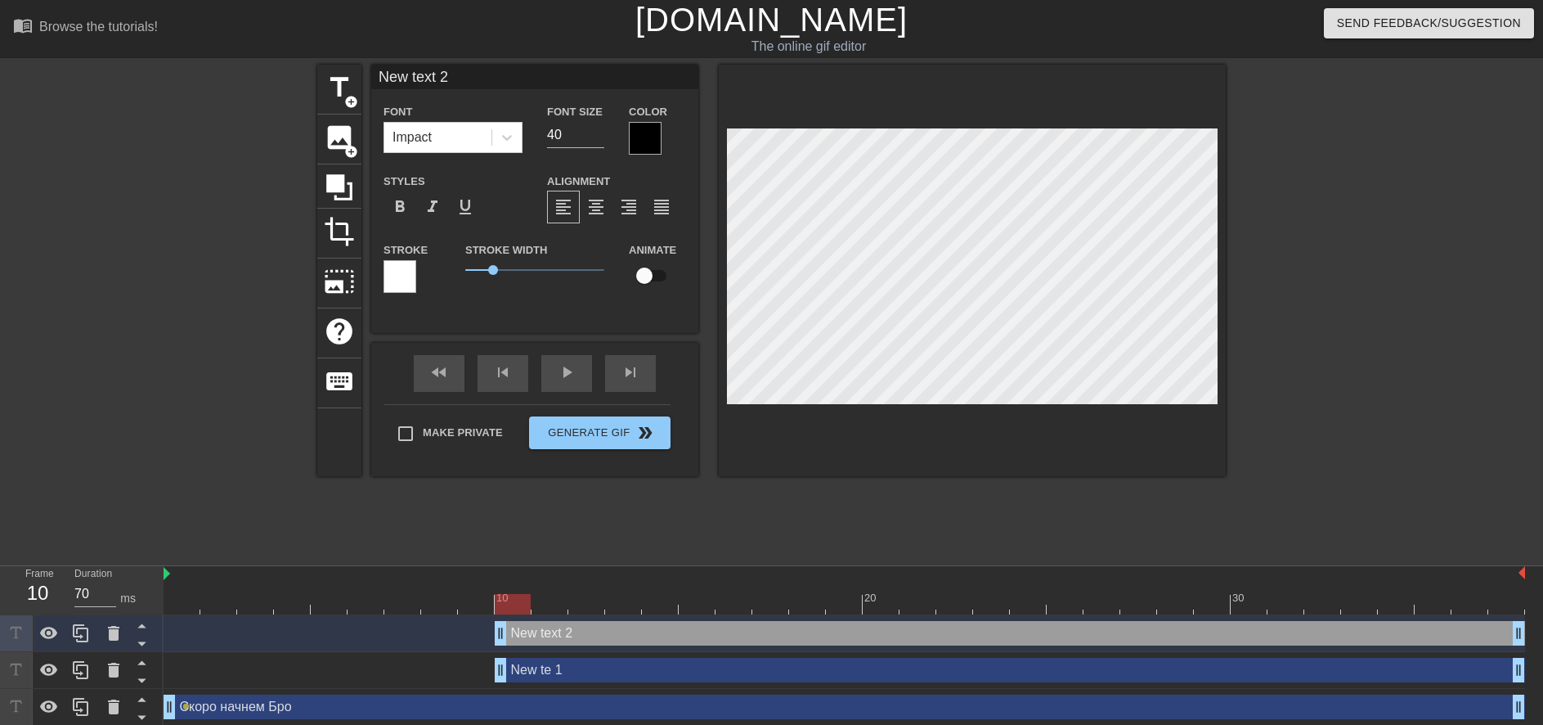
click at [480, 78] on input "New text 2" at bounding box center [534, 77] width 327 height 25
click at [112, 629] on icon at bounding box center [113, 633] width 11 height 15
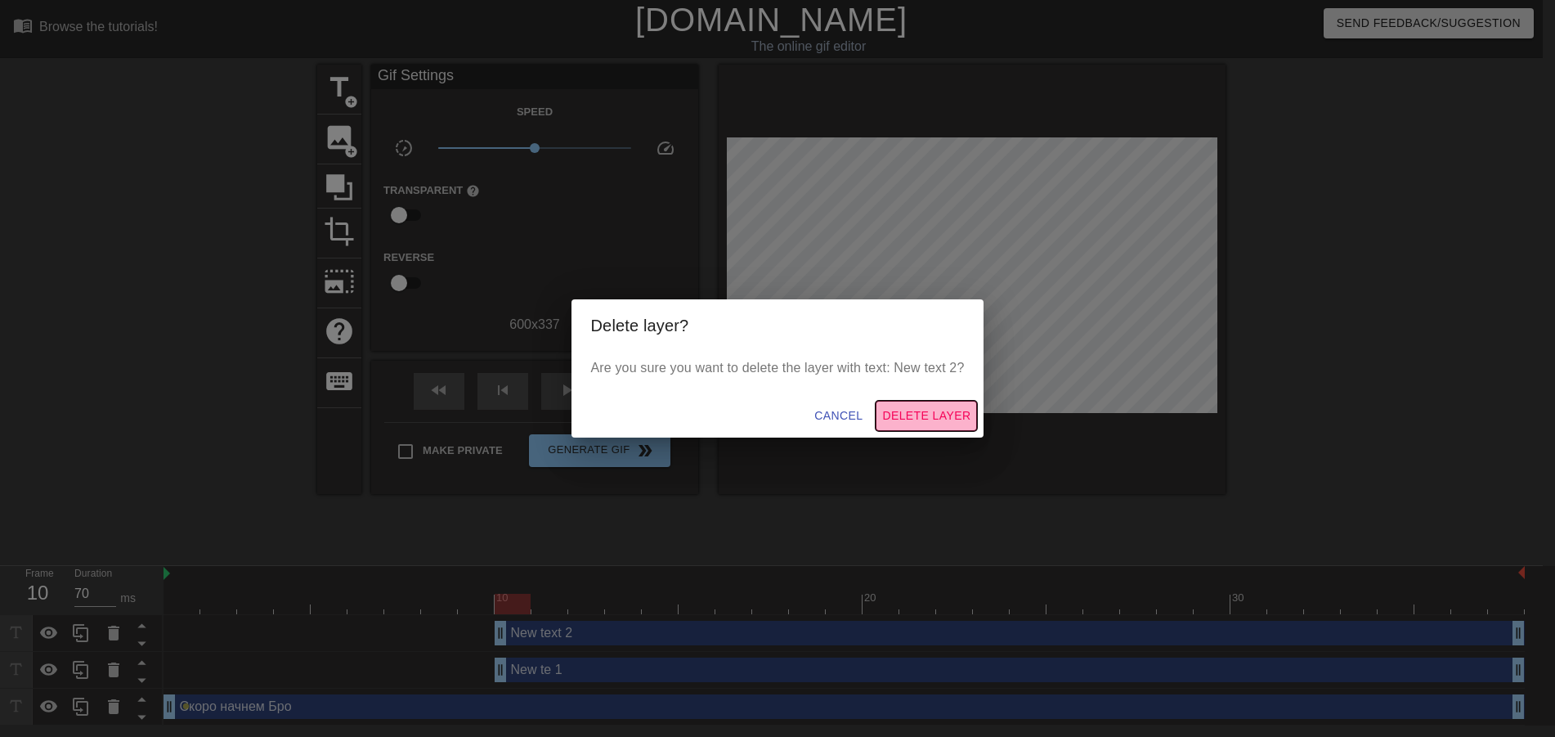
click at [922, 413] on span "Delete Layer" at bounding box center [926, 416] width 88 height 20
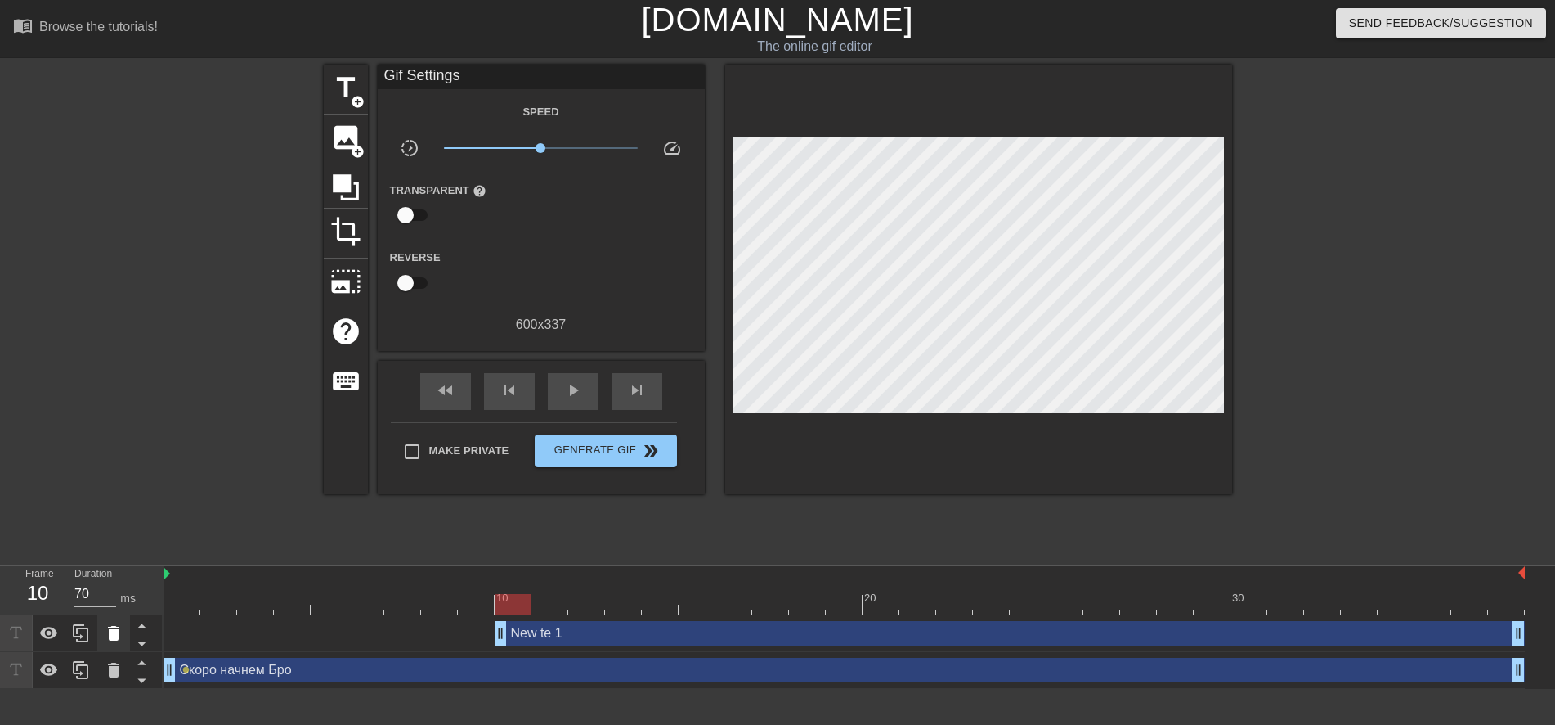
click at [113, 631] on icon at bounding box center [113, 633] width 11 height 15
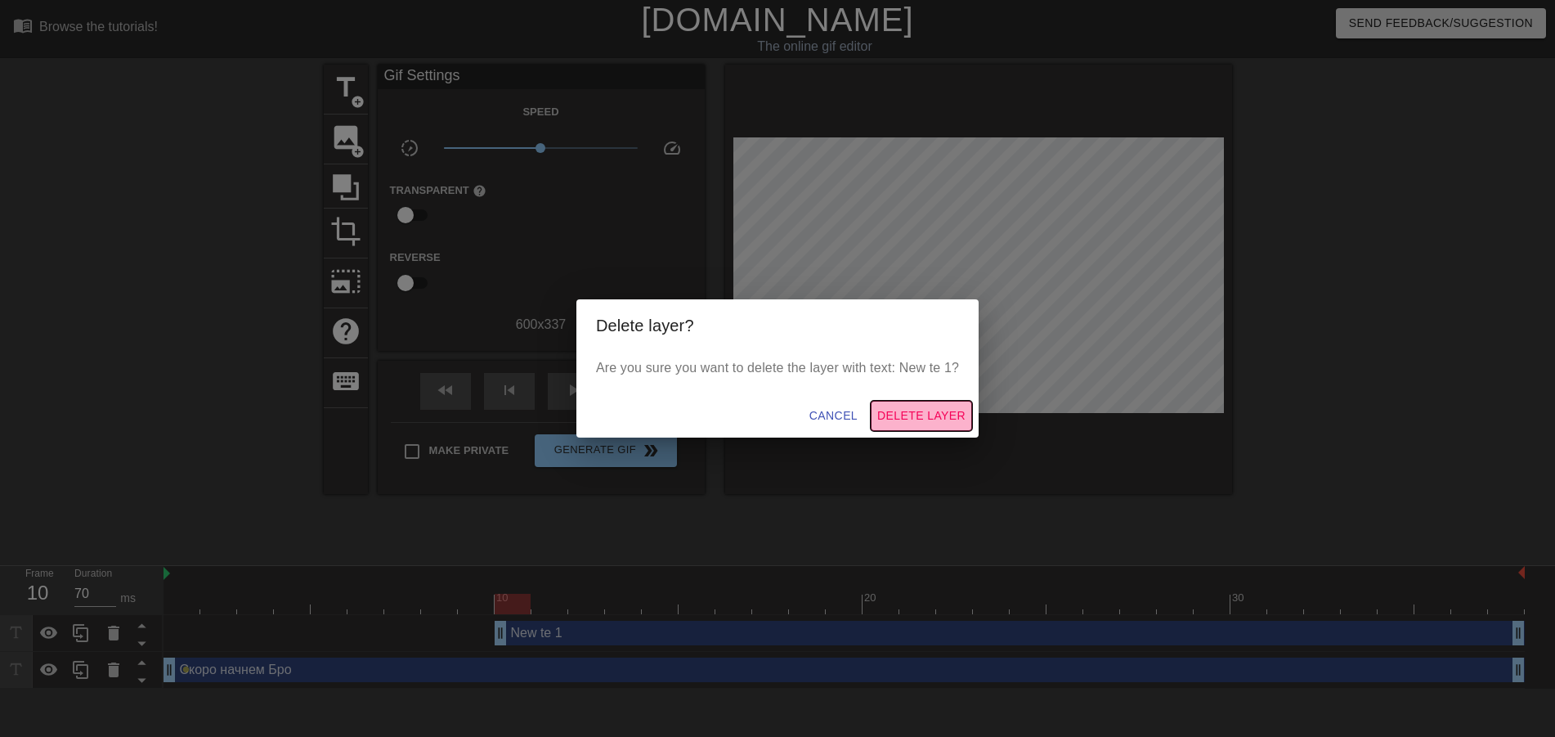
click at [921, 415] on span "Delete Layer" at bounding box center [921, 416] width 88 height 20
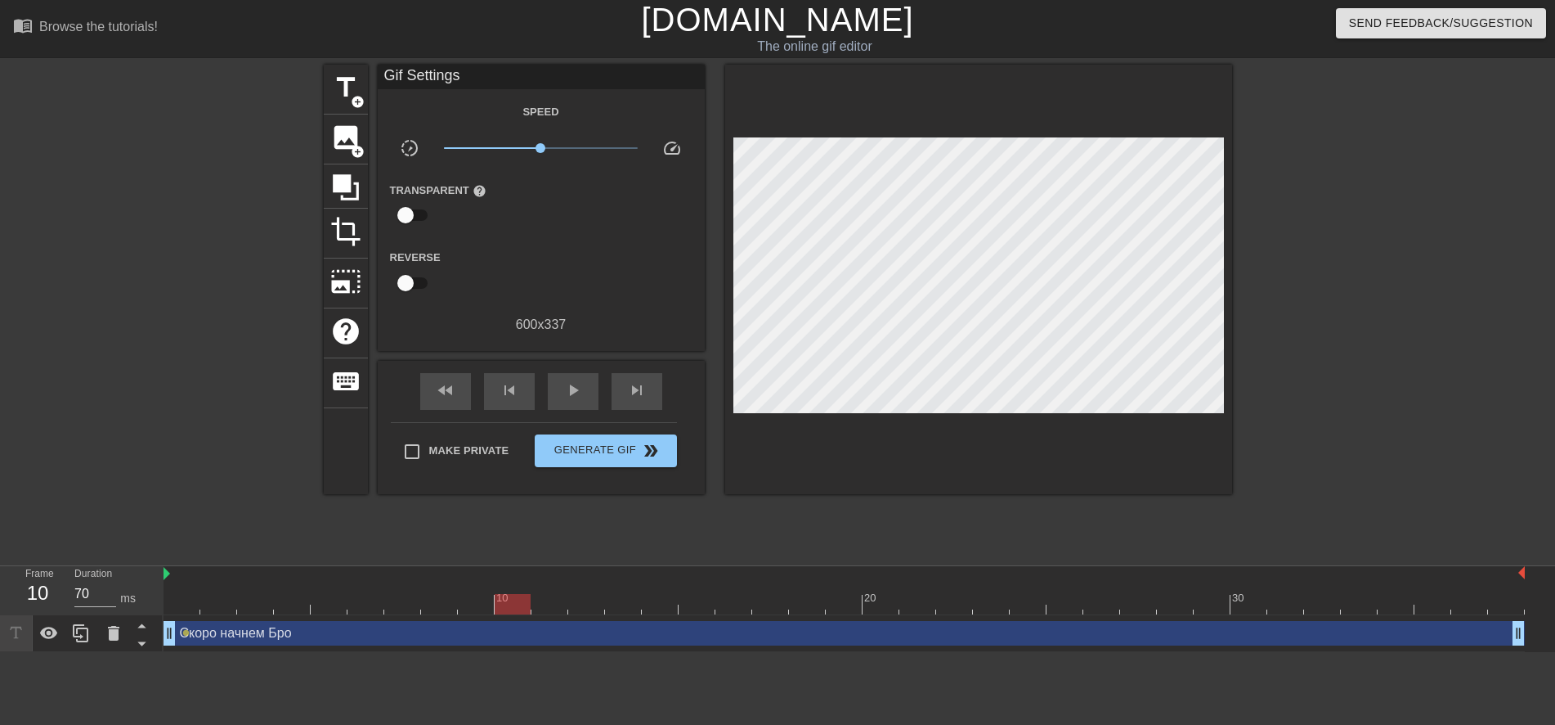
click at [23, 636] on icon at bounding box center [16, 632] width 19 height 19
click at [282, 637] on div "Скоро начнем Бро drag_handle drag_handle" at bounding box center [845, 633] width 1362 height 25
drag, startPoint x: 505, startPoint y: 614, endPoint x: 506, endPoint y: 606, distance: 8.2
click at [503, 612] on div "10 20 30" at bounding box center [845, 590] width 1362 height 49
drag, startPoint x: 509, startPoint y: 603, endPoint x: 474, endPoint y: 642, distance: 51.5
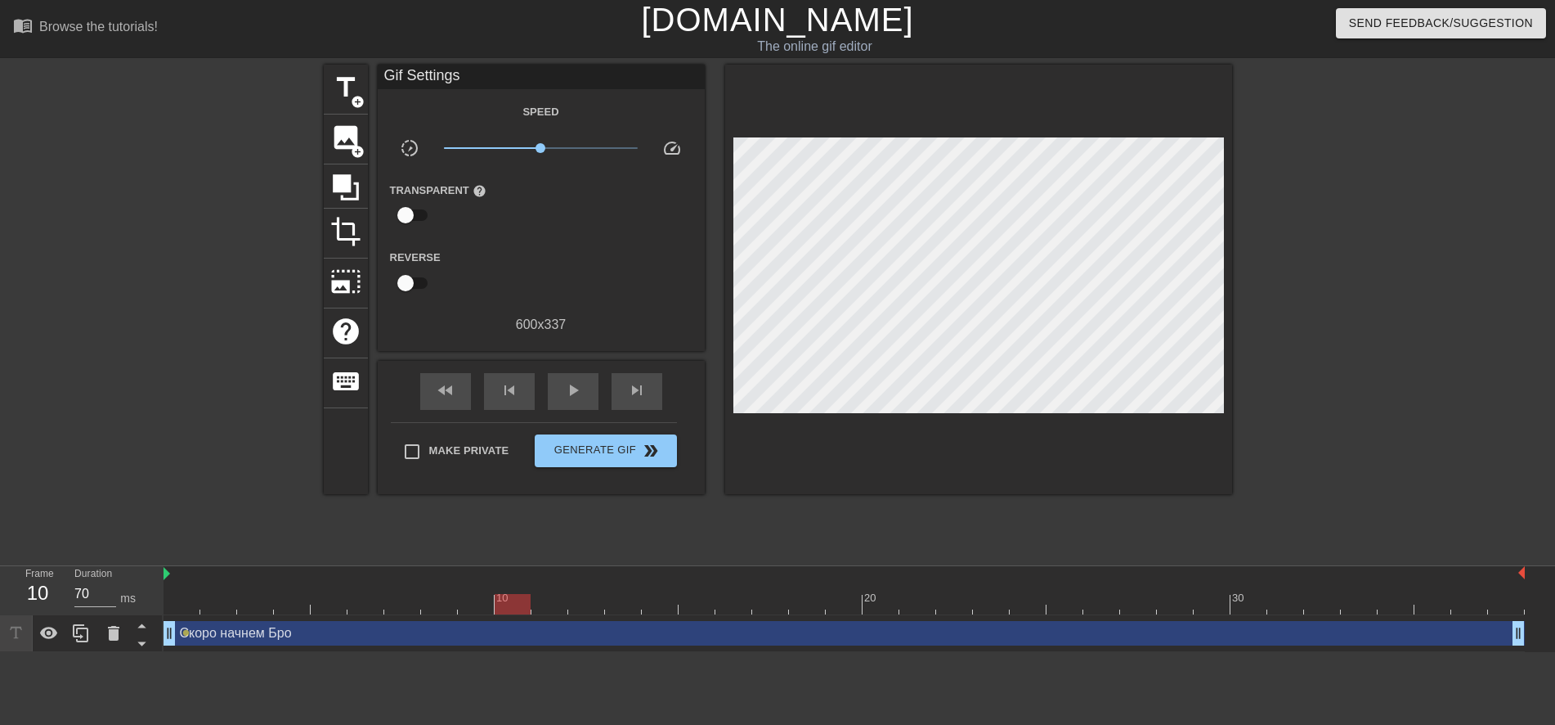
click at [487, 648] on div "10 20 30 Скоро начнем Бро drag_handle drag_handle lens" at bounding box center [860, 609] width 1392 height 86
click at [395, 631] on div "Скоро начнем Бро drag_handle drag_handle" at bounding box center [845, 633] width 1362 height 25
click at [577, 365] on div "fast_rewind skip_previous play_arrow skip_next" at bounding box center [541, 391] width 267 height 61
click at [570, 392] on span "play_arrow" at bounding box center [573, 390] width 20 height 20
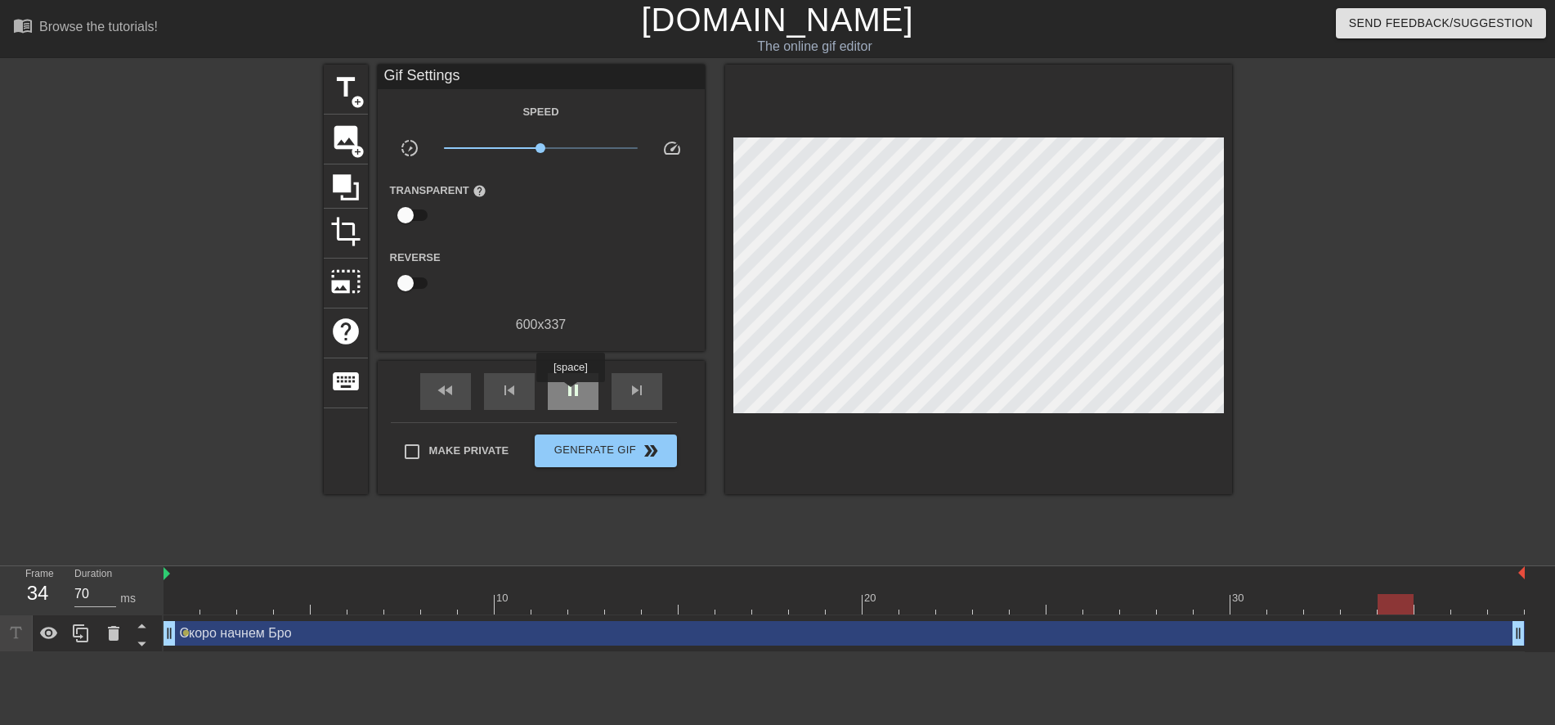
click at [570, 393] on span "pause" at bounding box center [573, 390] width 20 height 20
click at [357, 95] on span "add_circle" at bounding box center [358, 102] width 14 height 14
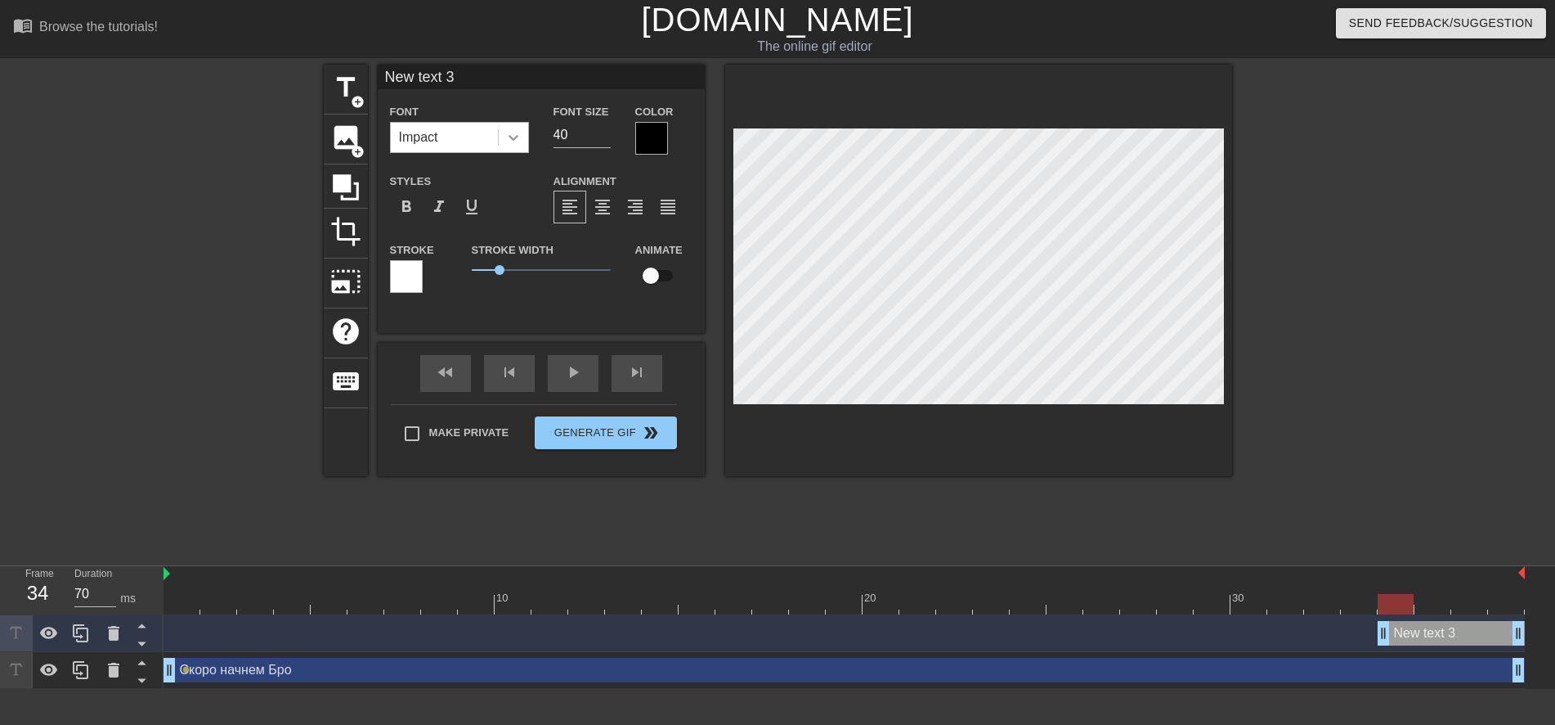
click at [512, 139] on icon at bounding box center [514, 138] width 10 height 6
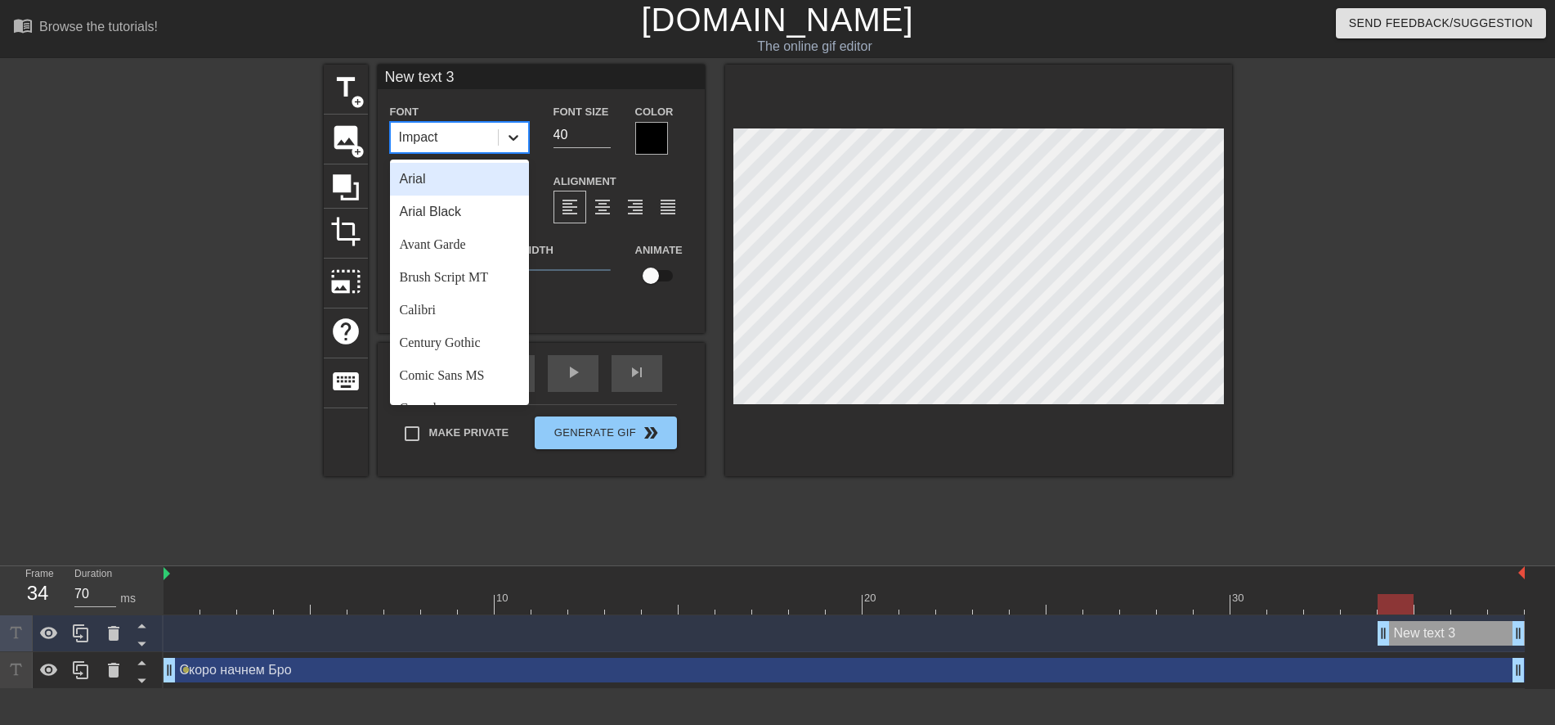
drag, startPoint x: 514, startPoint y: 141, endPoint x: 455, endPoint y: 268, distance: 140.1
click at [514, 143] on icon at bounding box center [513, 137] width 16 height 16
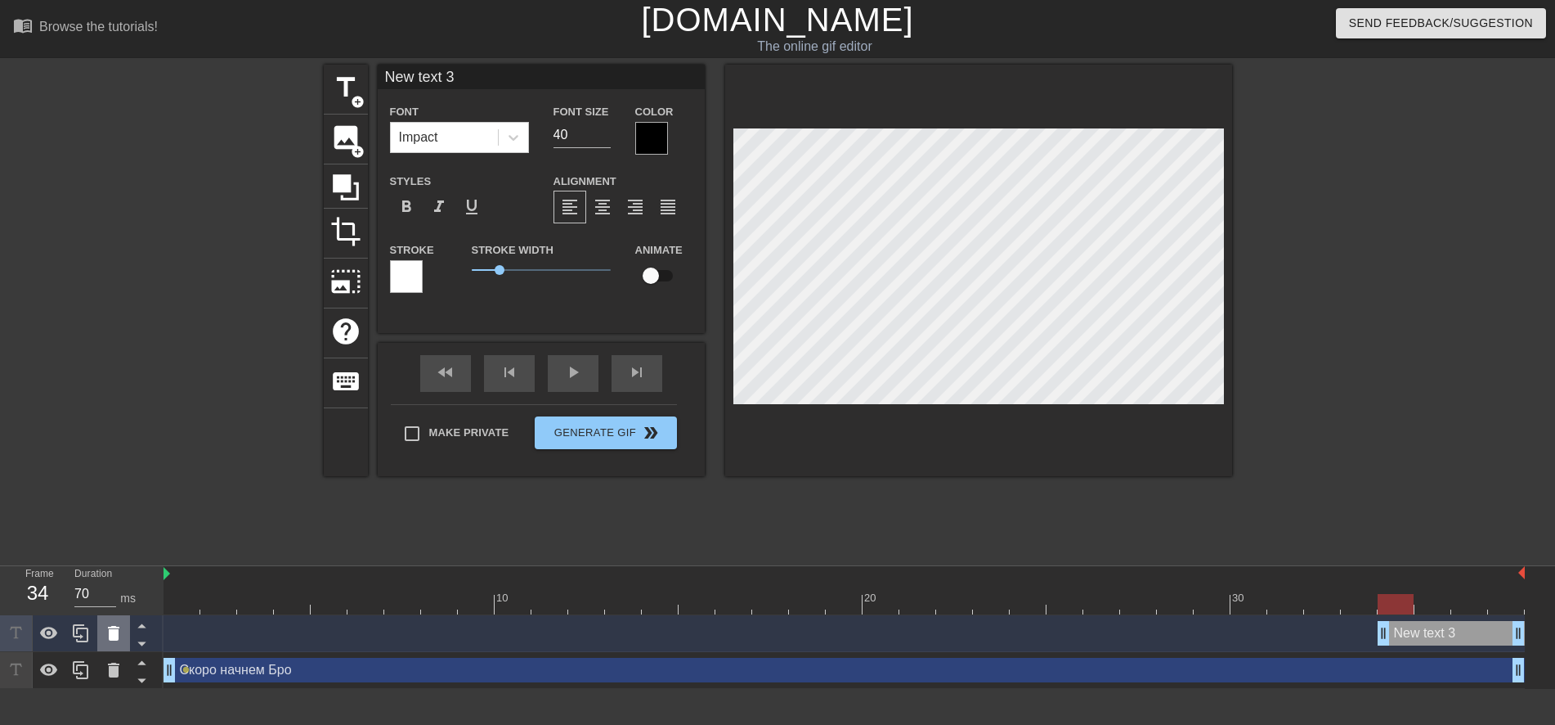
click at [121, 635] on icon at bounding box center [114, 633] width 20 height 20
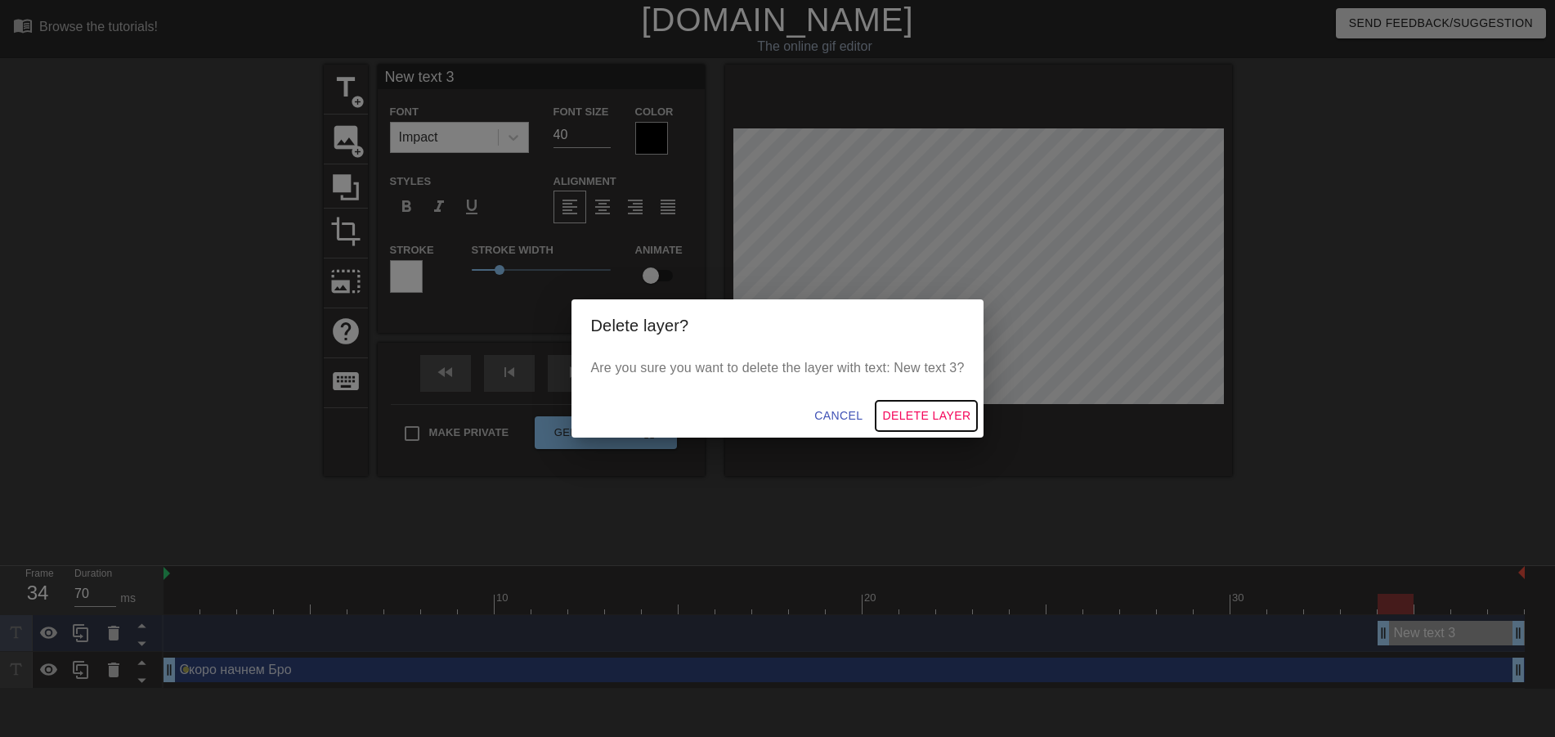
drag, startPoint x: 956, startPoint y: 420, endPoint x: 904, endPoint y: 425, distance: 52.6
click at [953, 420] on span "Delete Layer" at bounding box center [926, 416] width 88 height 20
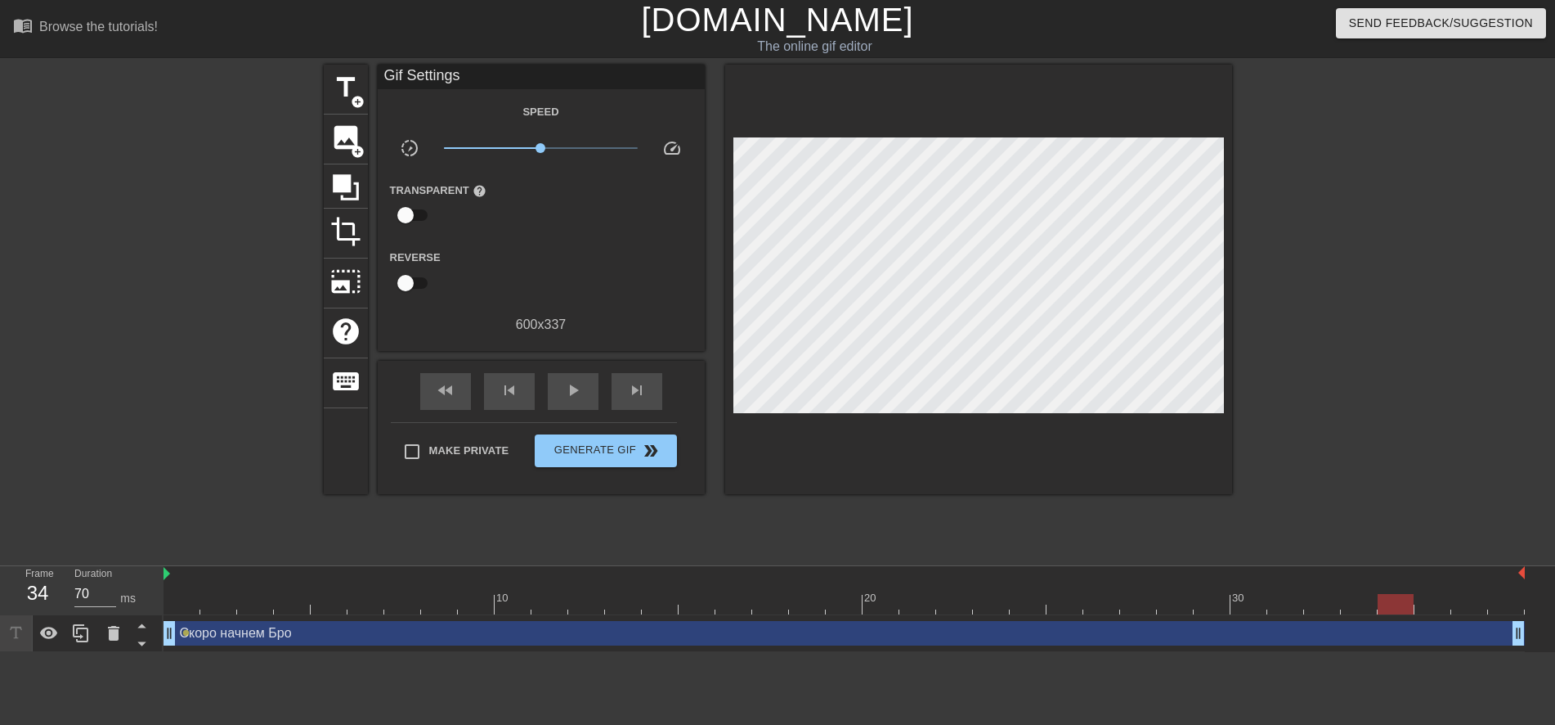
click at [16, 637] on icon at bounding box center [15, 631] width 11 height 11
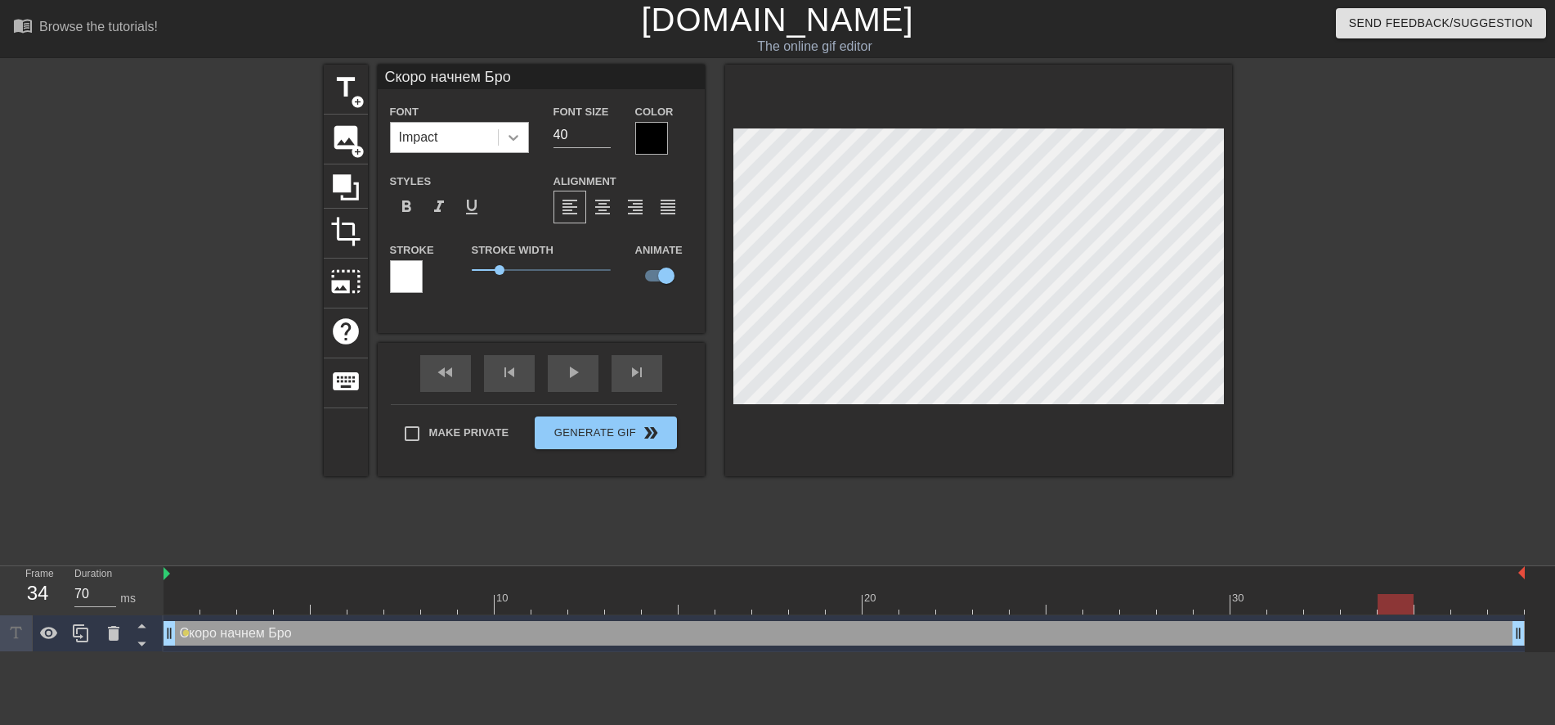
click at [521, 132] on icon at bounding box center [513, 137] width 16 height 16
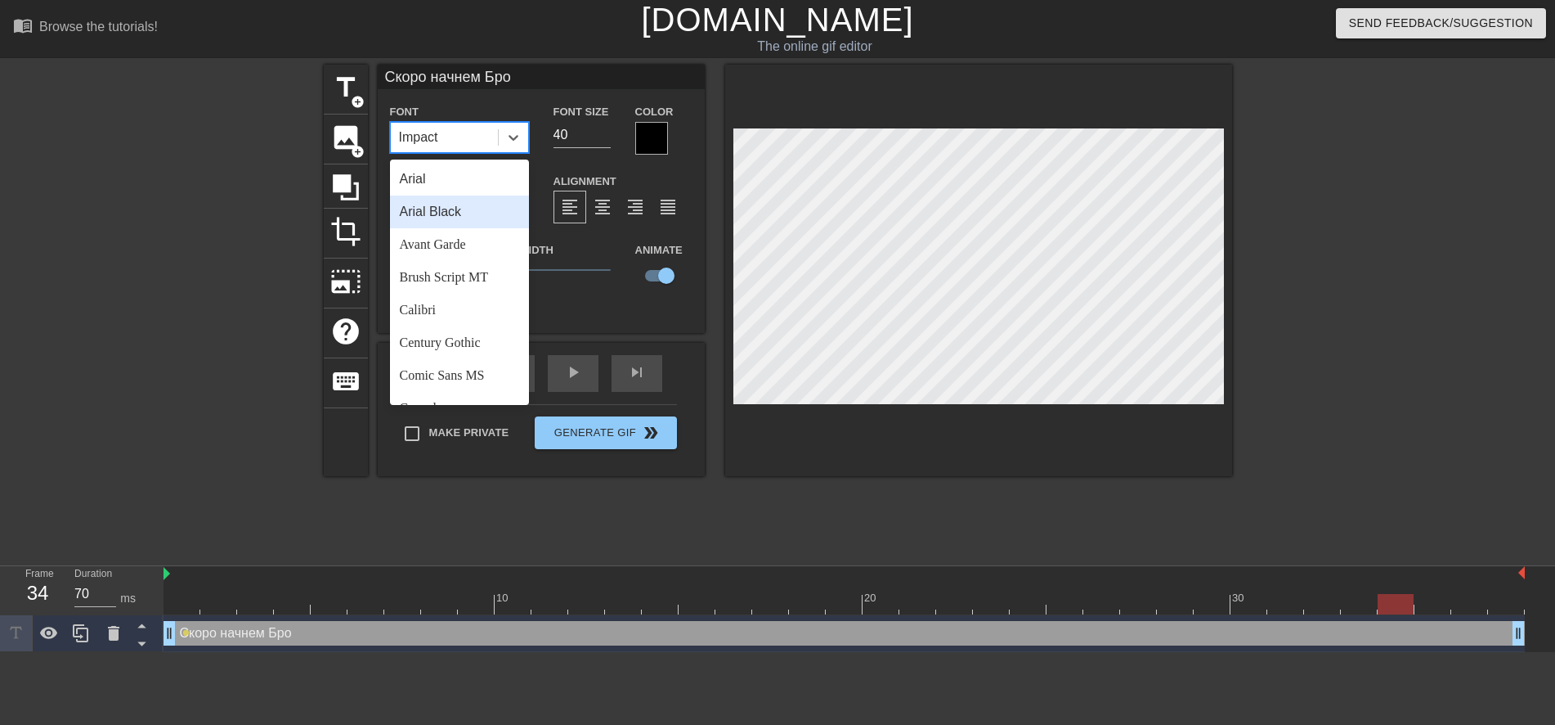
click at [470, 218] on div "Arial Black" at bounding box center [459, 211] width 139 height 33
click at [511, 143] on icon at bounding box center [513, 137] width 16 height 16
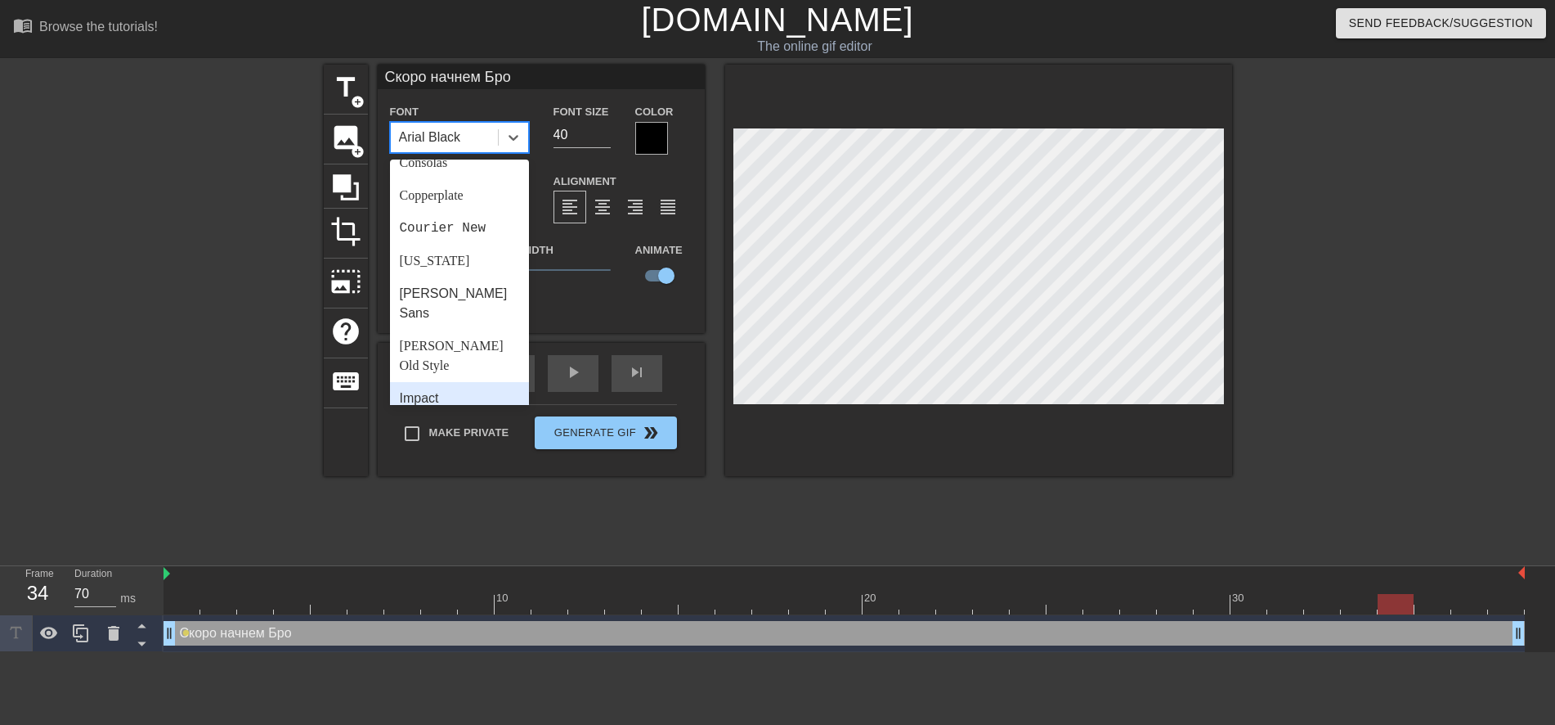
click at [446, 382] on div "Impact" at bounding box center [459, 398] width 139 height 33
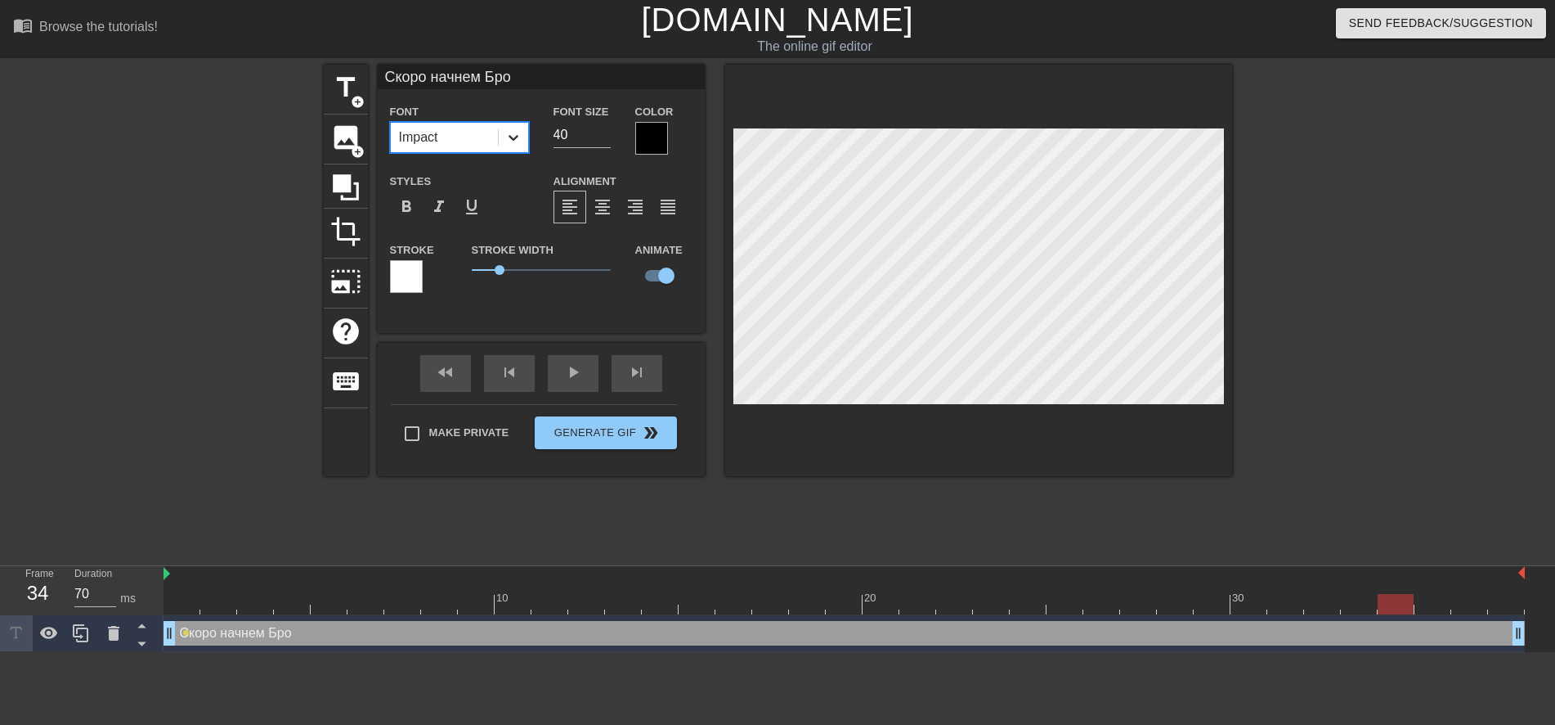
drag, startPoint x: 513, startPoint y: 130, endPoint x: 502, endPoint y: 151, distance: 23.8
click at [512, 133] on icon at bounding box center [513, 137] width 16 height 16
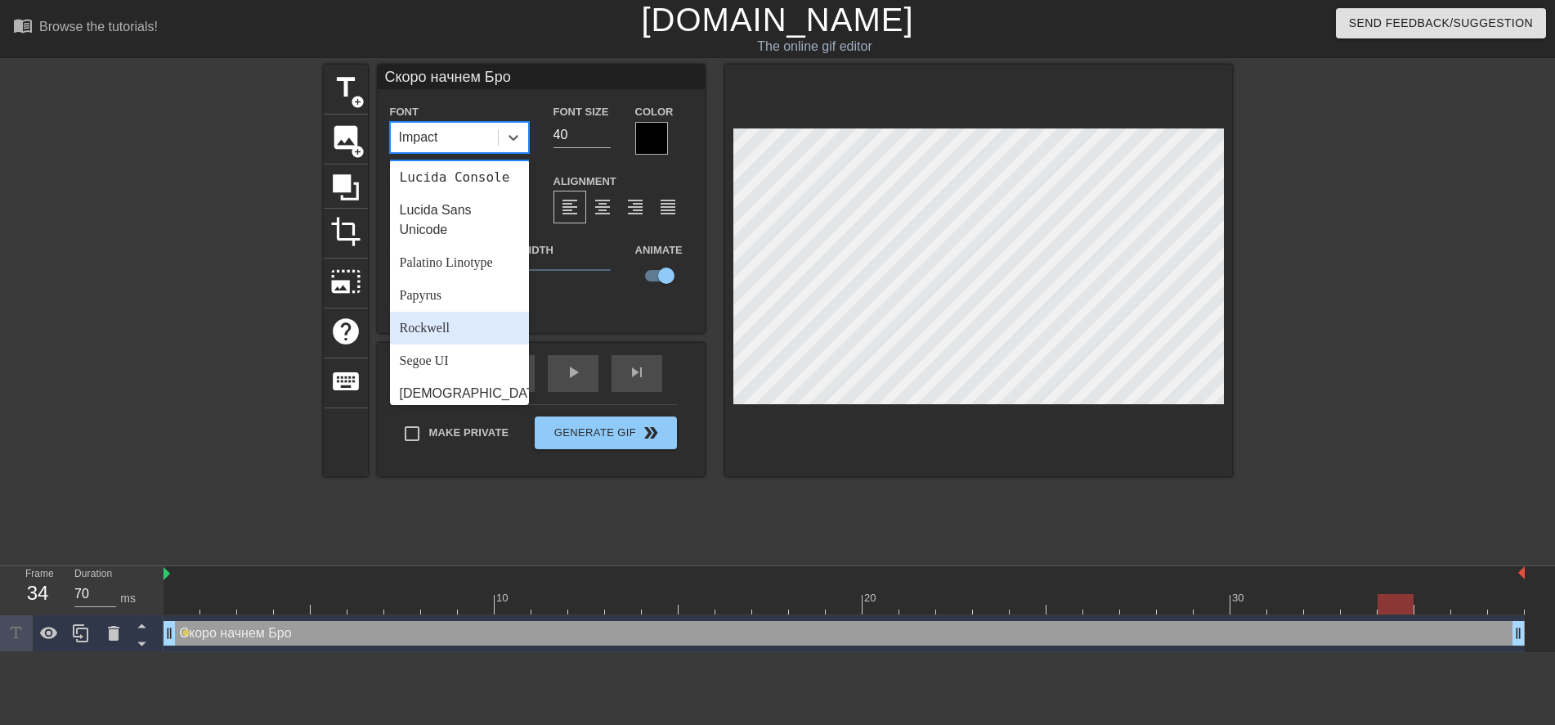
scroll to position [586, 0]
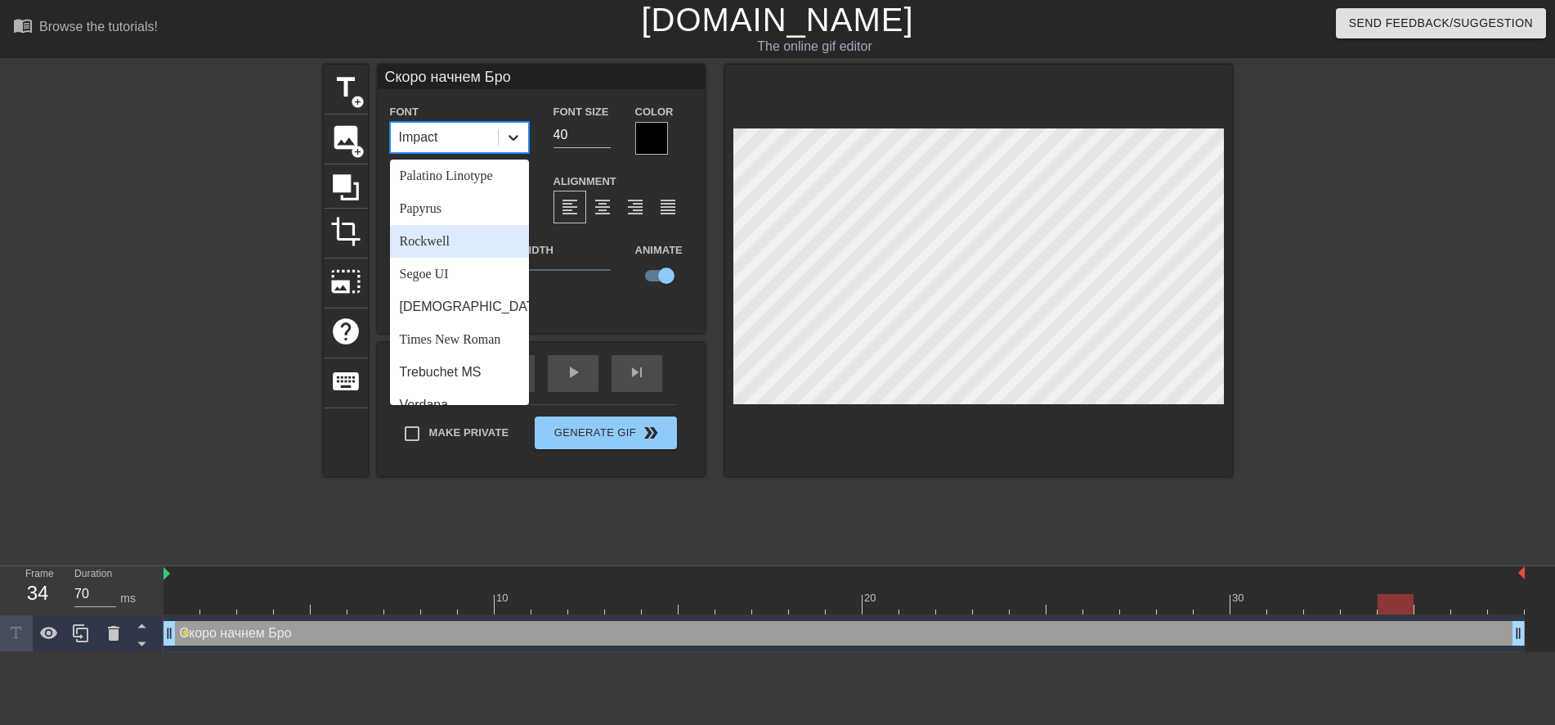
click at [524, 132] on div at bounding box center [513, 137] width 29 height 29
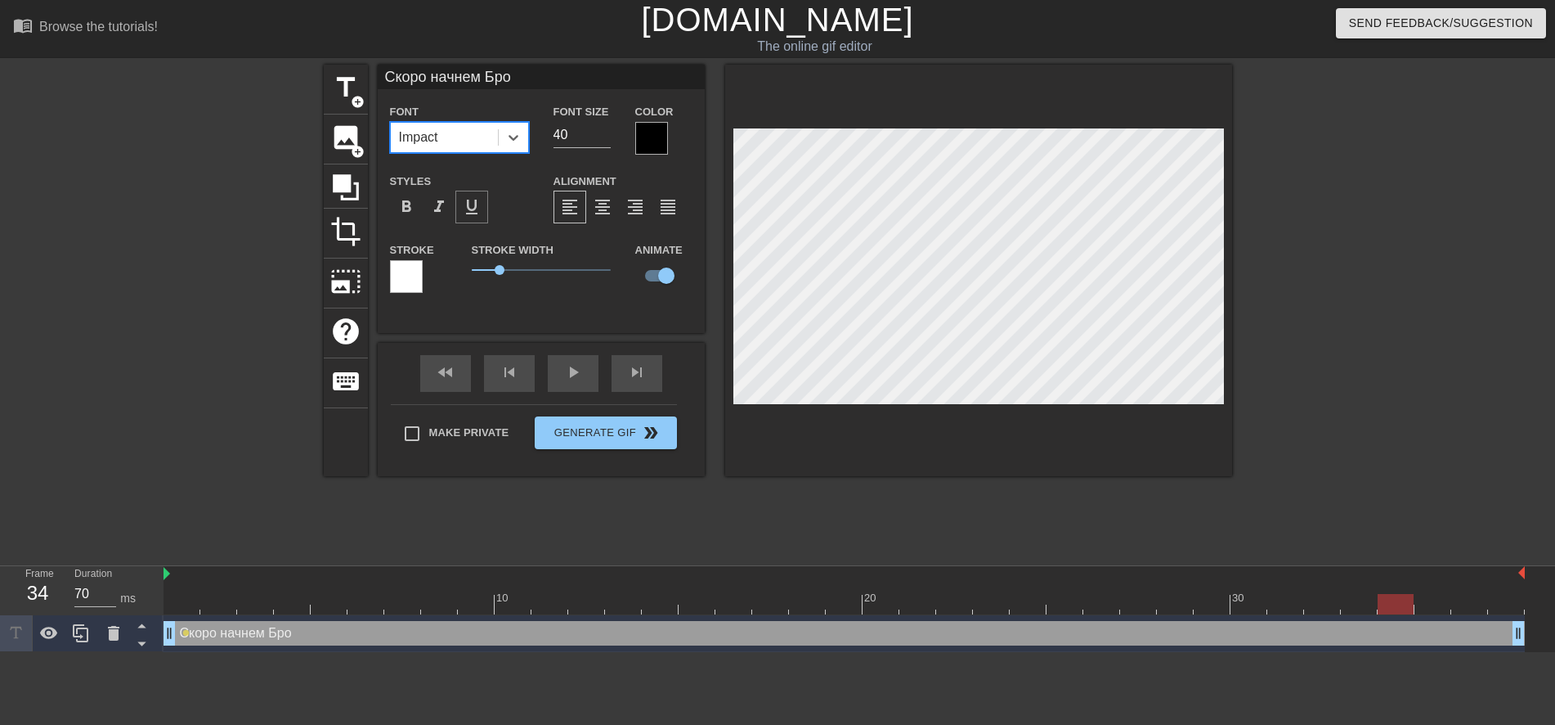
click at [473, 208] on span "format_underline" at bounding box center [472, 207] width 20 height 20
drag, startPoint x: 501, startPoint y: 268, endPoint x: 496, endPoint y: 276, distance: 10.0
click at [496, 276] on span "0.85" at bounding box center [541, 270] width 139 height 20
click at [417, 281] on div at bounding box center [406, 276] width 33 height 33
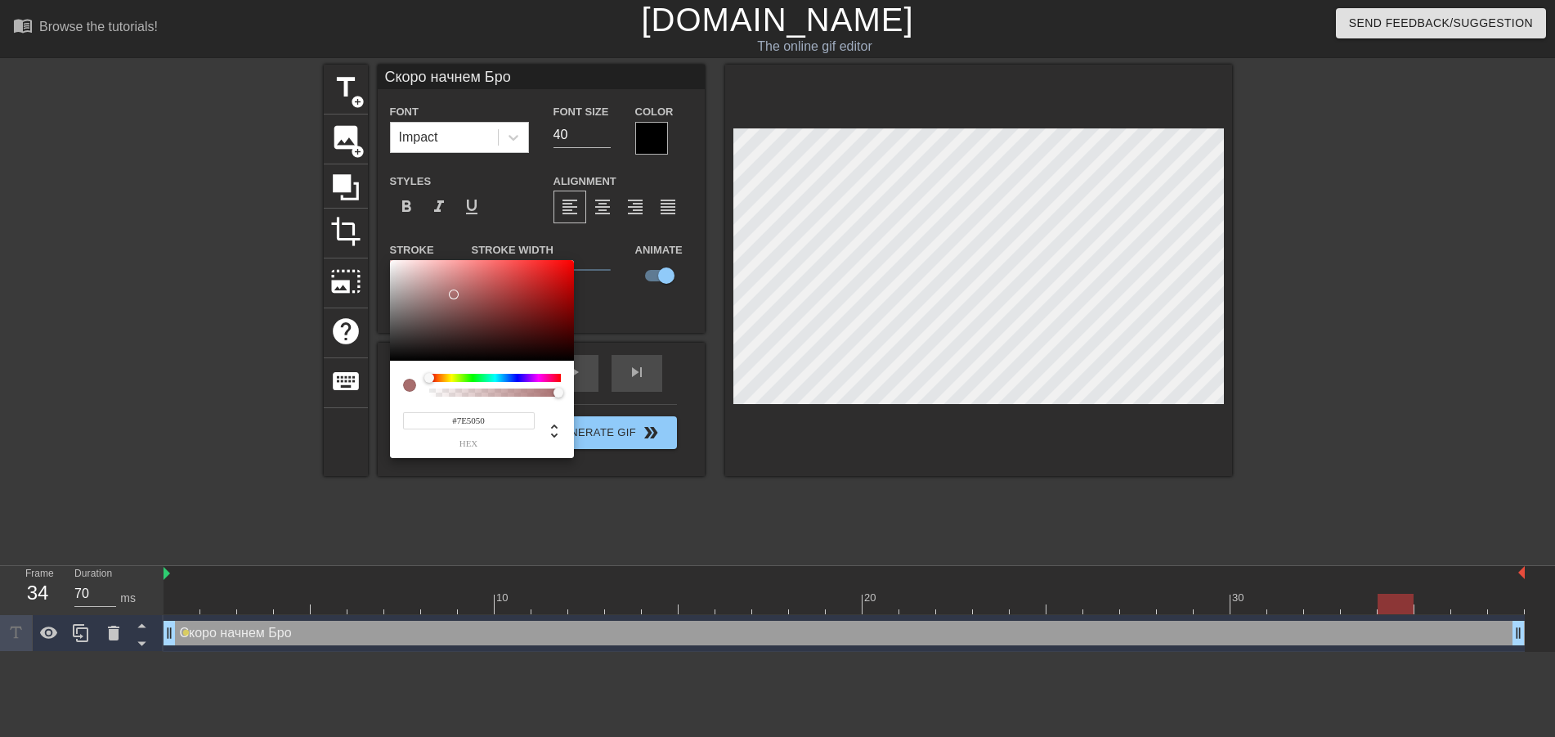
drag, startPoint x: 558, startPoint y: 294, endPoint x: 466, endPoint y: 329, distance: 98.1
click at [459, 312] on div at bounding box center [482, 310] width 184 height 101
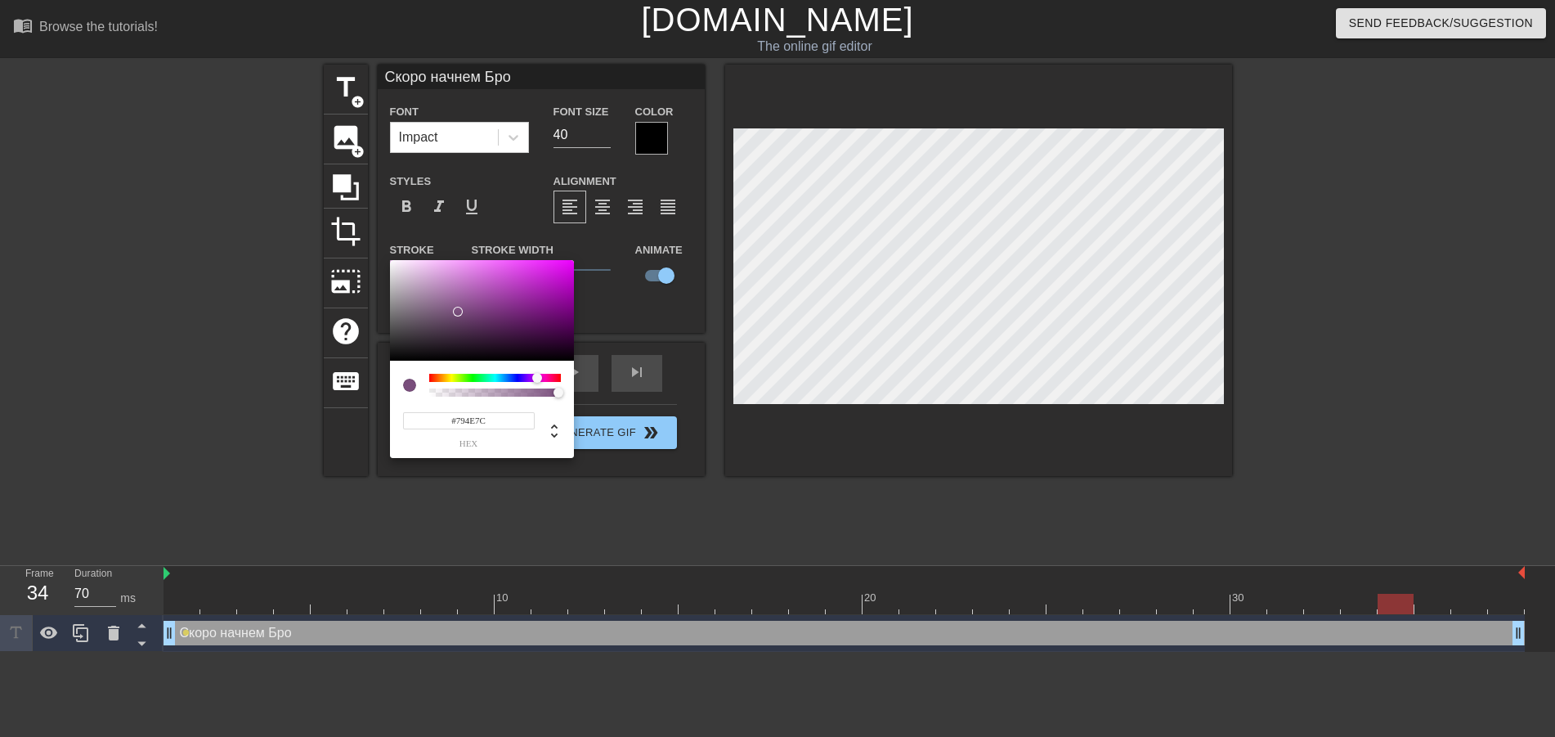
drag, startPoint x: 439, startPoint y: 375, endPoint x: 537, endPoint y: 374, distance: 98.1
click at [537, 374] on div at bounding box center [537, 378] width 10 height 10
type input "#EA12F6"
drag, startPoint x: 474, startPoint y: 298, endPoint x: 560, endPoint y: 263, distance: 92.5
click at [560, 263] on div at bounding box center [482, 310] width 184 height 101
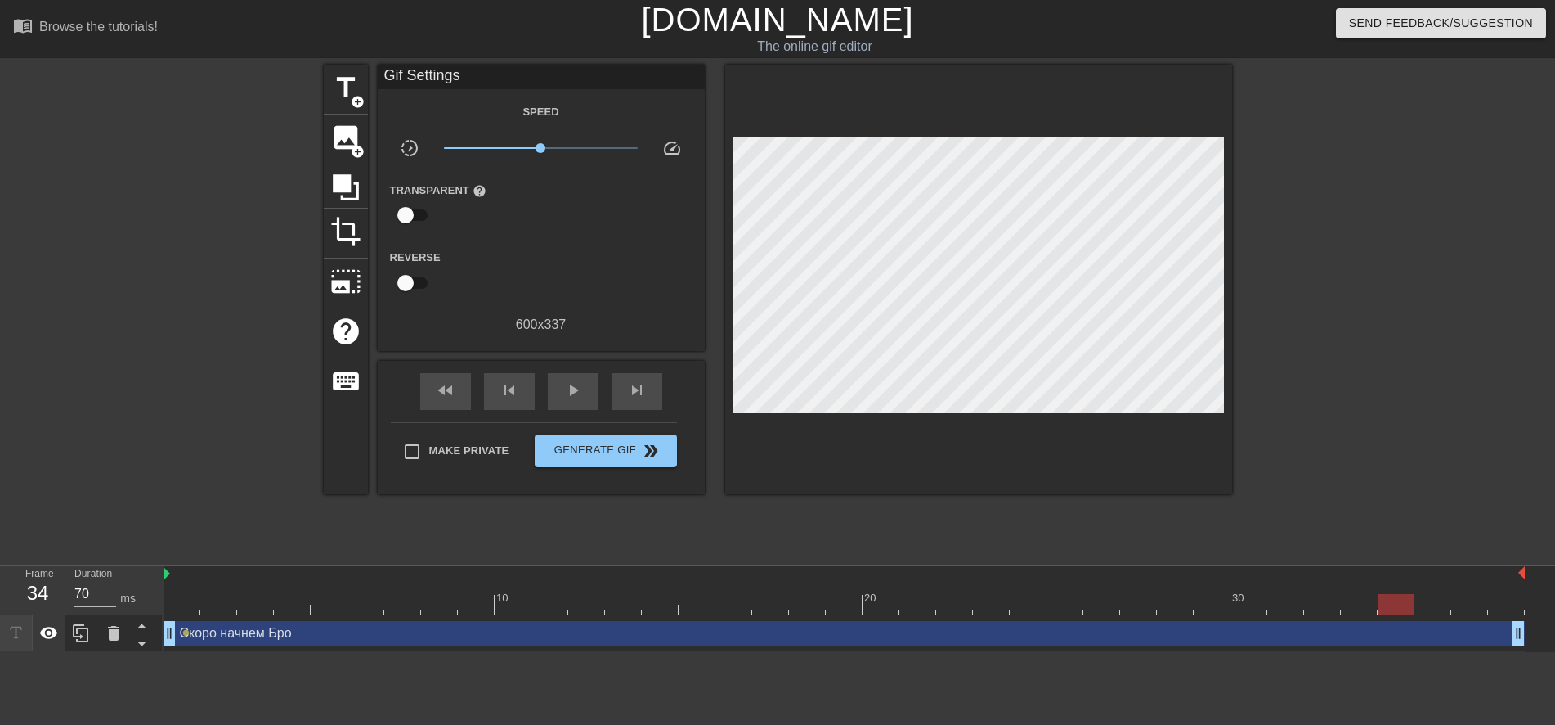
click at [13, 630] on icon at bounding box center [16, 632] width 19 height 19
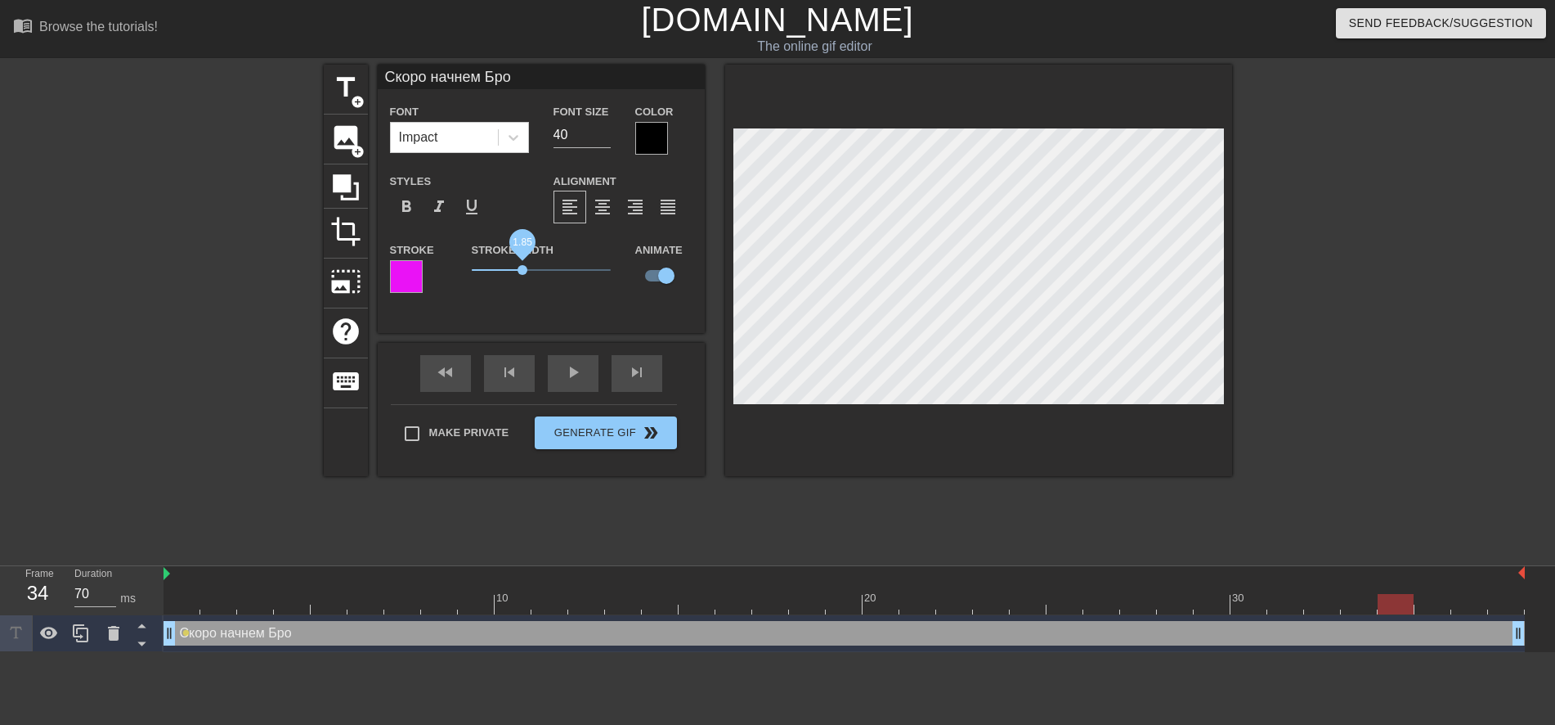
drag, startPoint x: 500, startPoint y: 265, endPoint x: 523, endPoint y: 265, distance: 23.7
click at [523, 265] on span "1.85" at bounding box center [541, 270] width 139 height 20
click at [648, 135] on div at bounding box center [651, 138] width 33 height 33
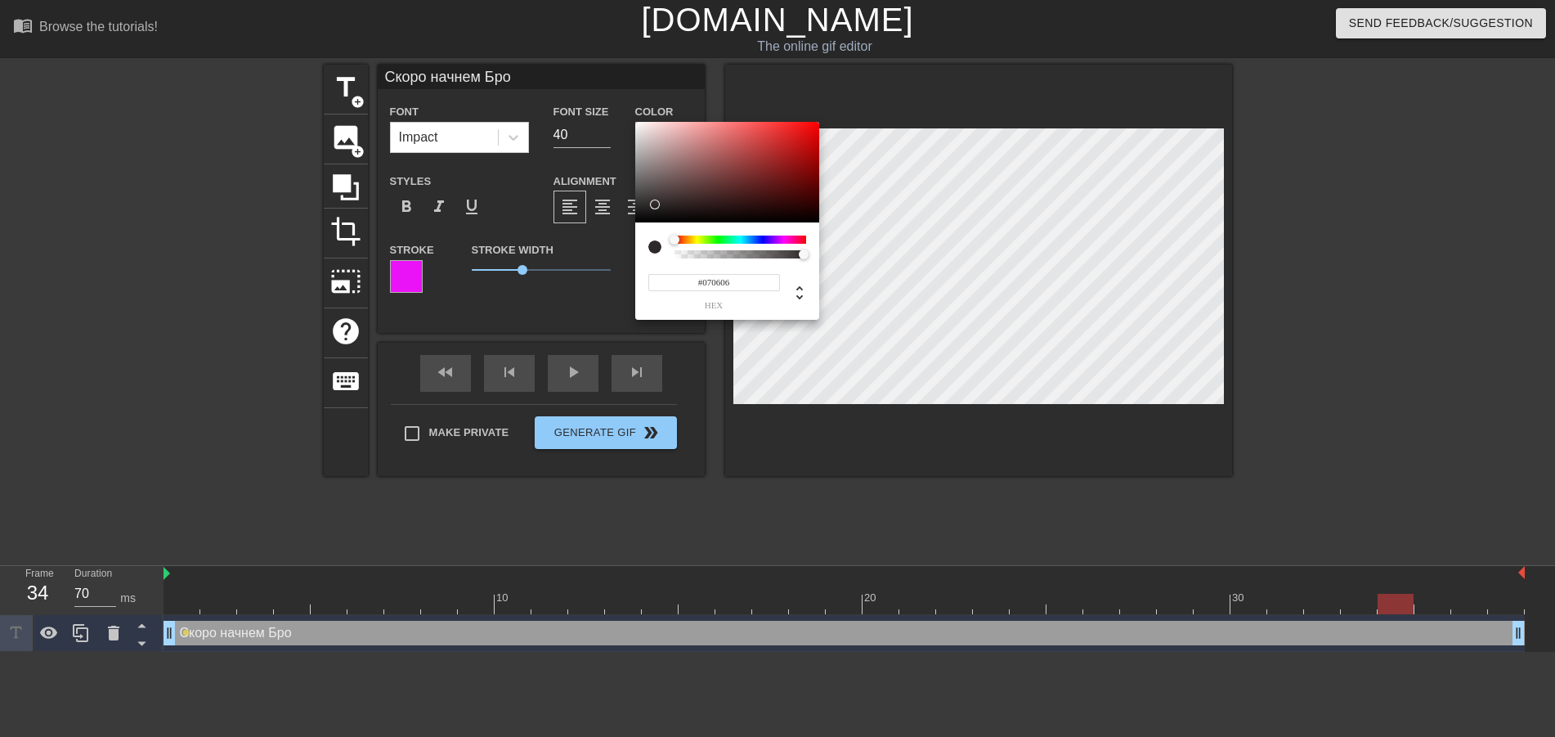
type input "#000000"
drag, startPoint x: 706, startPoint y: 186, endPoint x: 643, endPoint y: 236, distance: 80.3
click at [643, 235] on div "#000000 hex" at bounding box center [727, 221] width 184 height 199
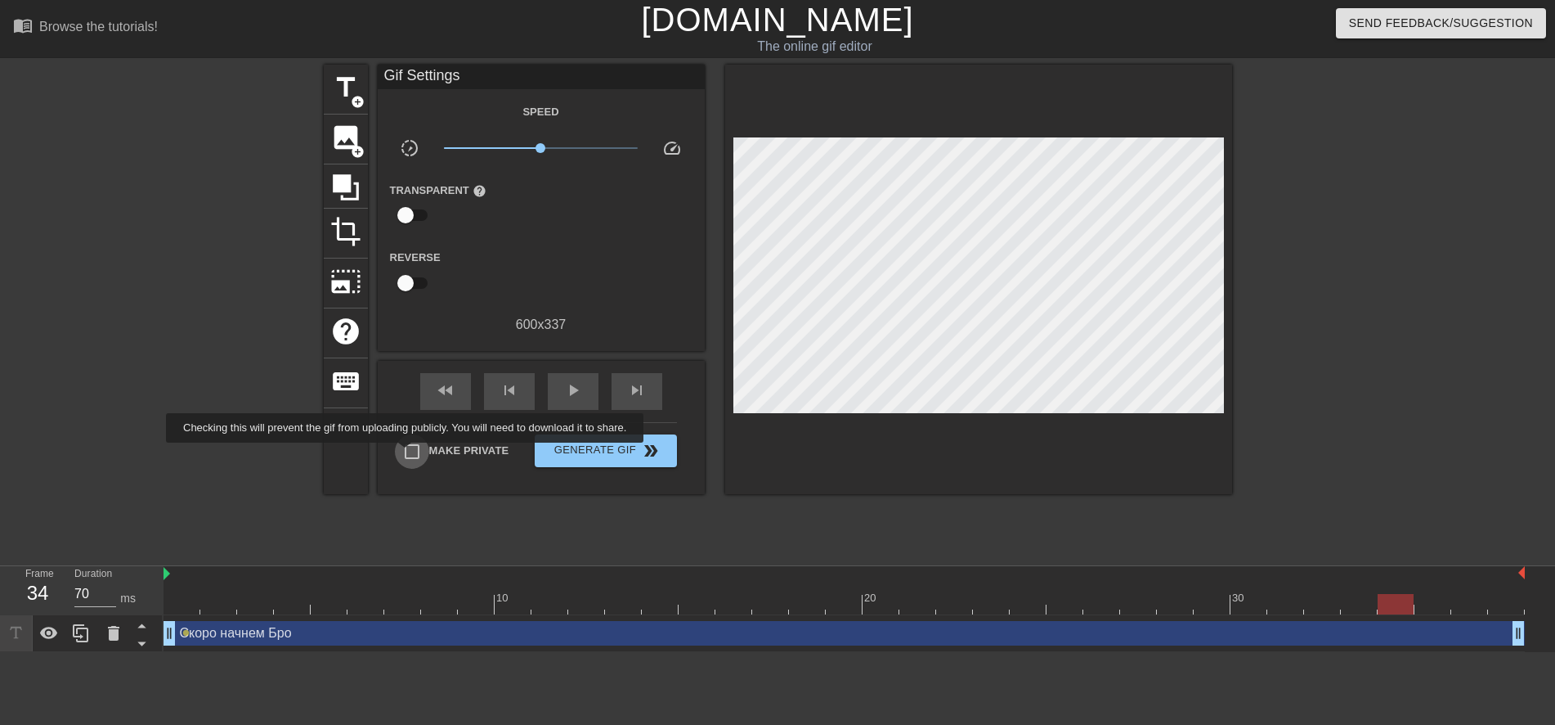
click at [410, 454] on input "Make Private" at bounding box center [412, 451] width 34 height 34
checkbox input "true"
click at [570, 388] on span "play_arrow" at bounding box center [573, 390] width 20 height 20
click at [582, 393] on span "pause" at bounding box center [573, 390] width 20 height 20
drag, startPoint x: 540, startPoint y: 146, endPoint x: 466, endPoint y: 154, distance: 74.1
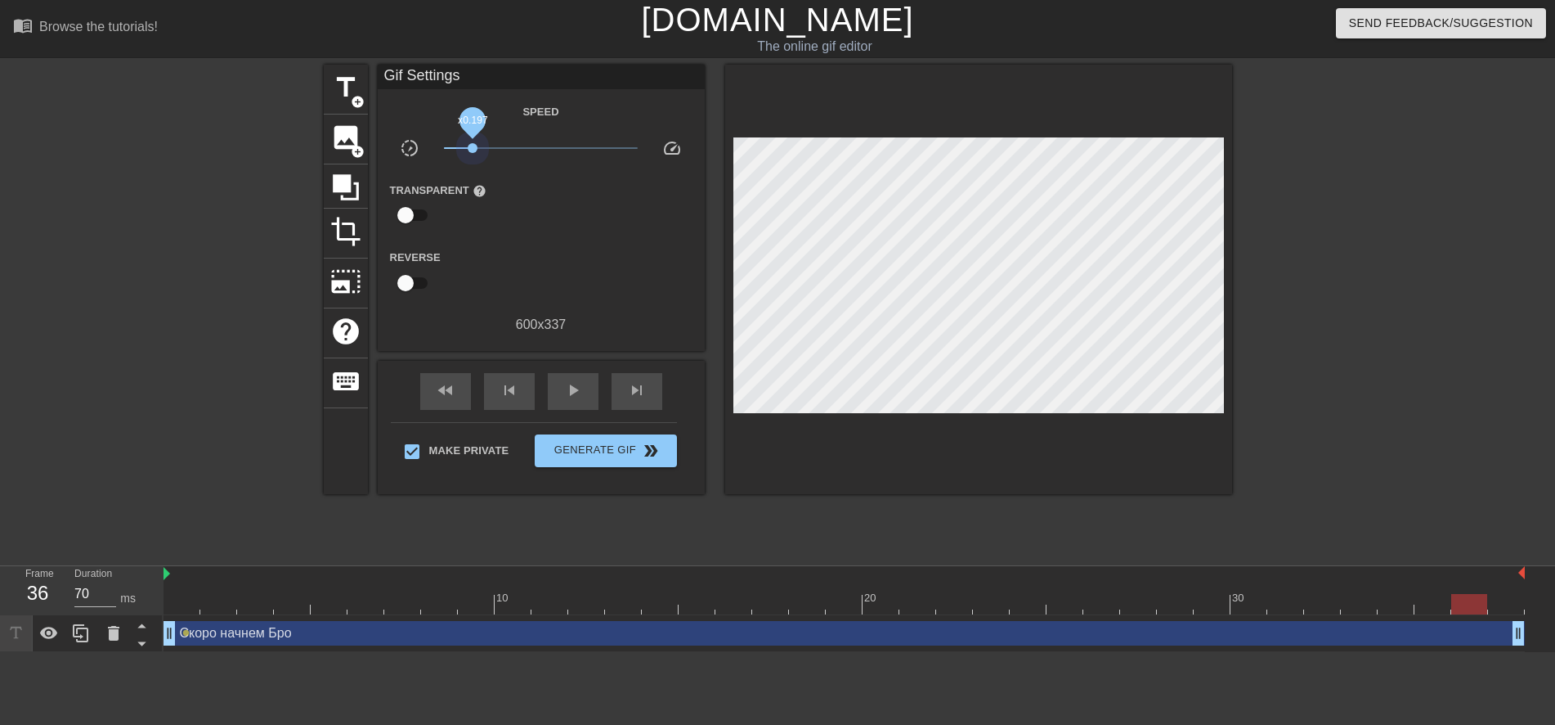
click at [466, 154] on span "x0.197" at bounding box center [541, 148] width 194 height 20
click at [581, 388] on span "play_arrow" at bounding box center [573, 390] width 20 height 20
drag, startPoint x: 581, startPoint y: 388, endPoint x: 572, endPoint y: 348, distance: 41.1
click at [580, 388] on span "pause" at bounding box center [573, 390] width 20 height 20
drag, startPoint x: 472, startPoint y: 147, endPoint x: 550, endPoint y: 171, distance: 81.2
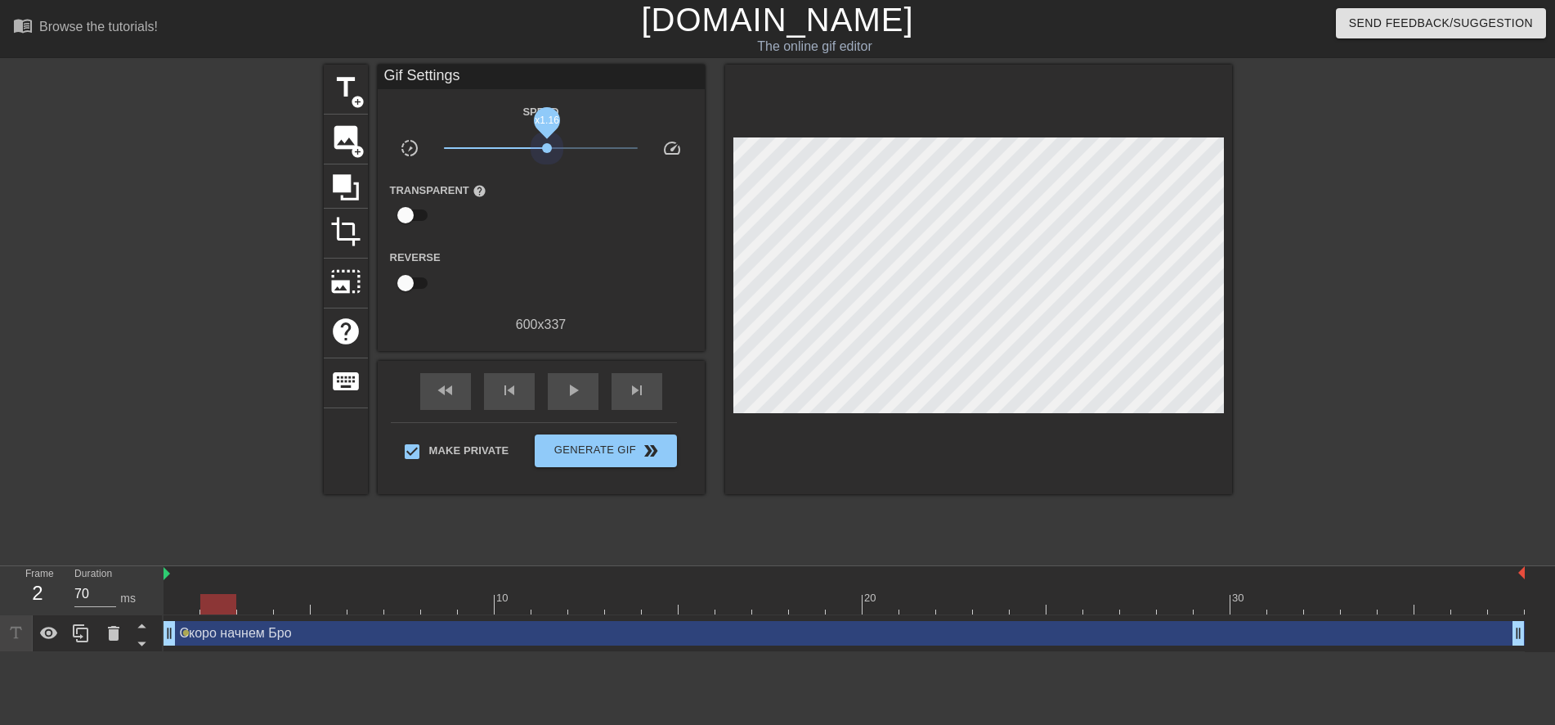
click at [550, 152] on span "x1.16" at bounding box center [541, 148] width 194 height 20
click at [574, 388] on span "play_arrow" at bounding box center [573, 390] width 20 height 20
click at [574, 390] on span "pause" at bounding box center [573, 390] width 20 height 20
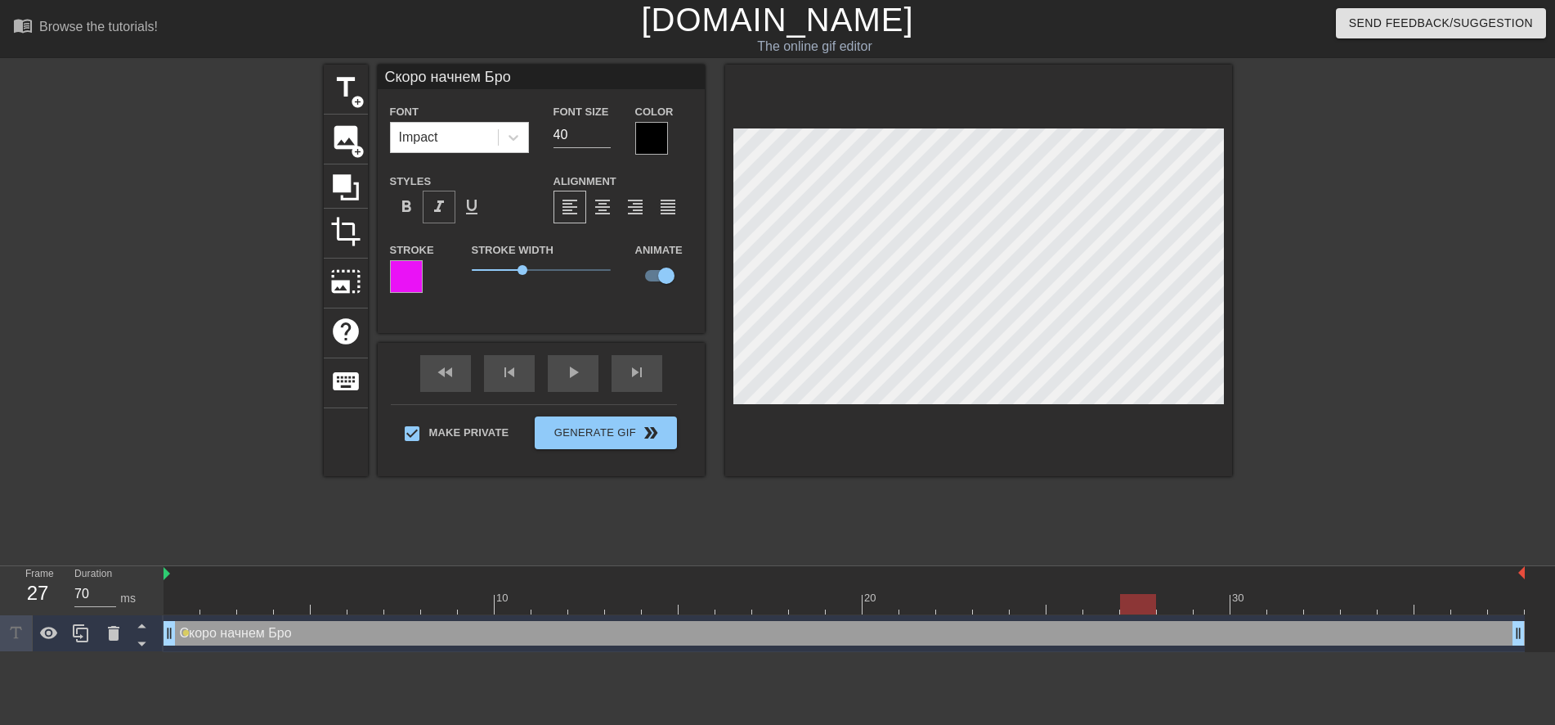
click at [443, 201] on span "format_italic" at bounding box center [439, 207] width 20 height 20
click at [611, 214] on span "format_align_center" at bounding box center [603, 207] width 20 height 20
click at [636, 212] on span "format_align_right" at bounding box center [636, 207] width 20 height 20
click at [570, 205] on span "format_align_left" at bounding box center [570, 207] width 20 height 20
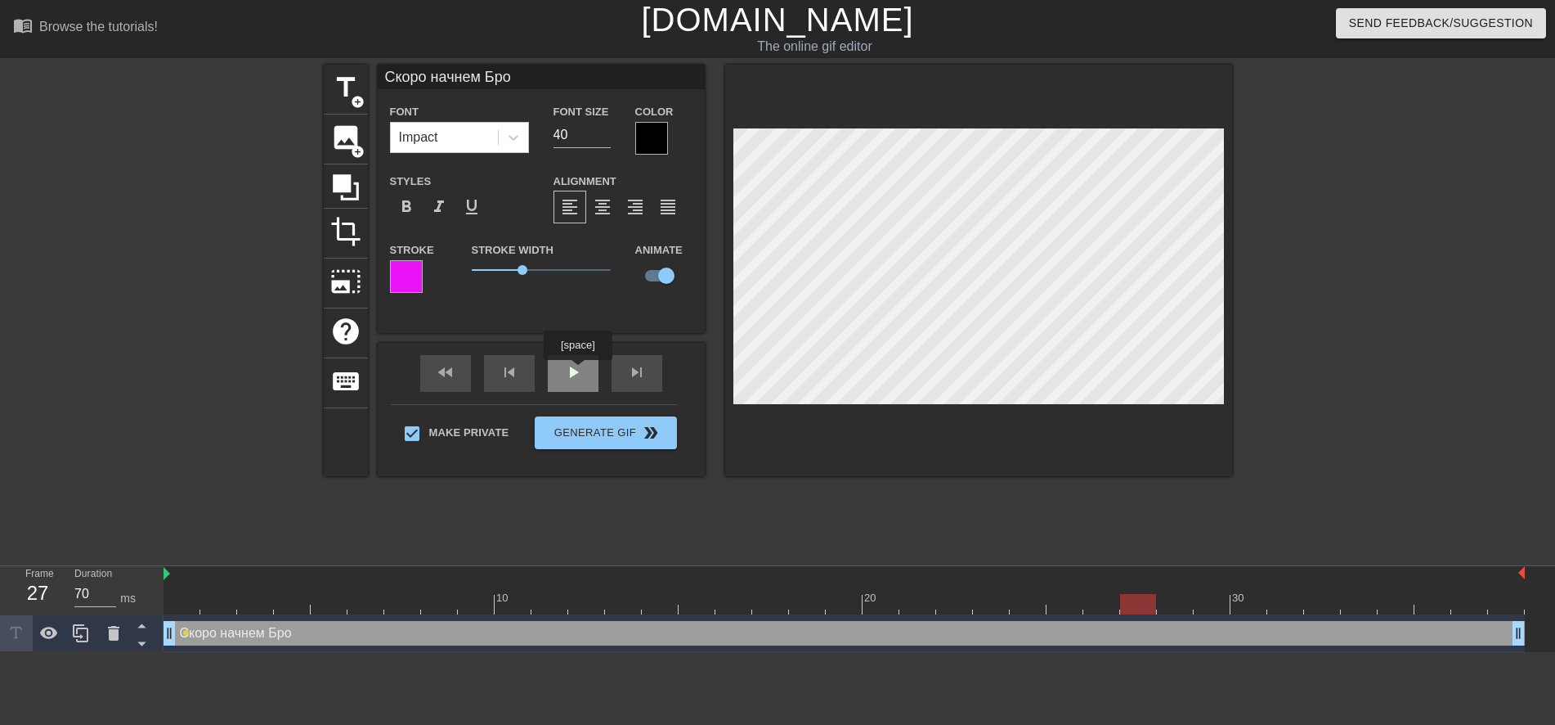
click at [578, 371] on div "play_arrow" at bounding box center [573, 373] width 51 height 37
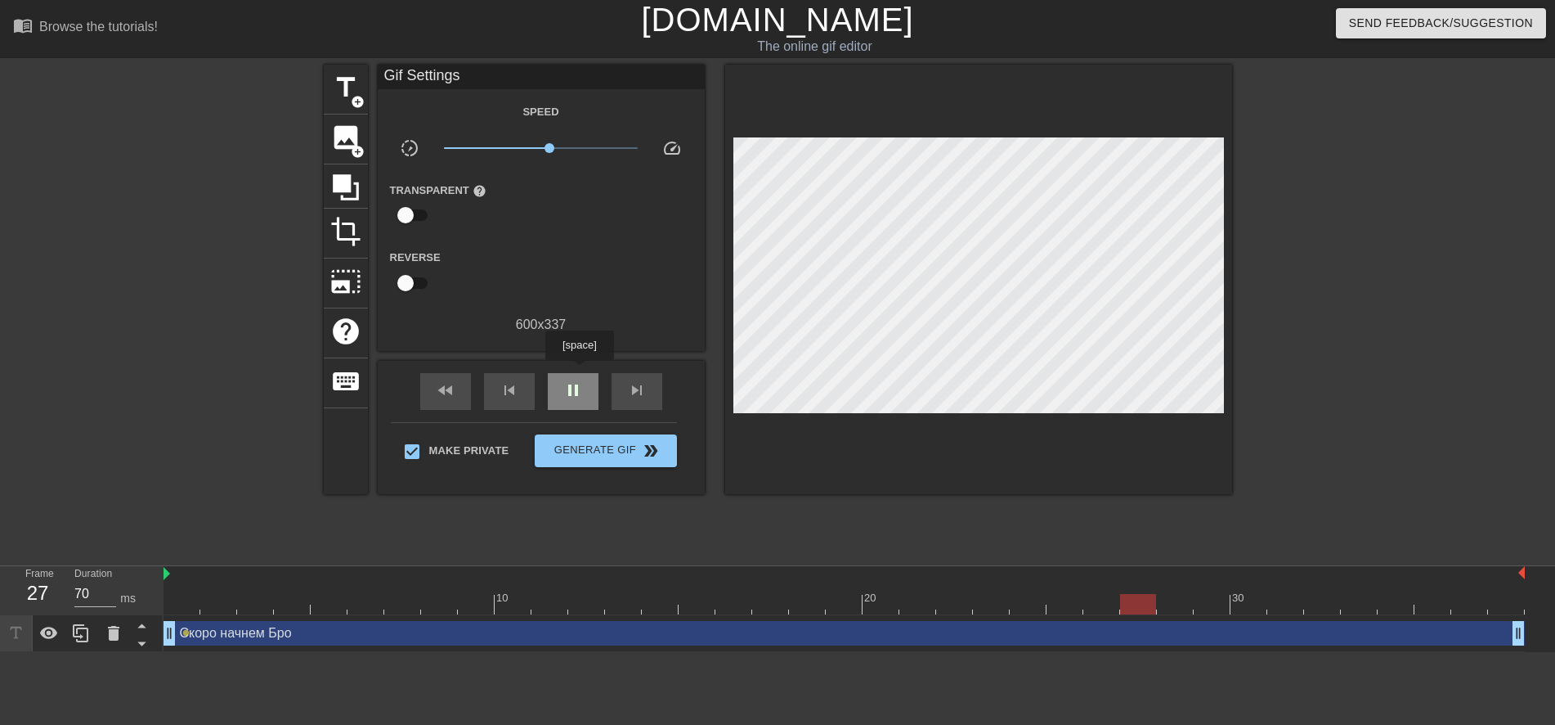
click at [579, 373] on div "pause" at bounding box center [573, 391] width 51 height 37
click at [611, 451] on span "Generate Gif double_arrow" at bounding box center [605, 451] width 128 height 20
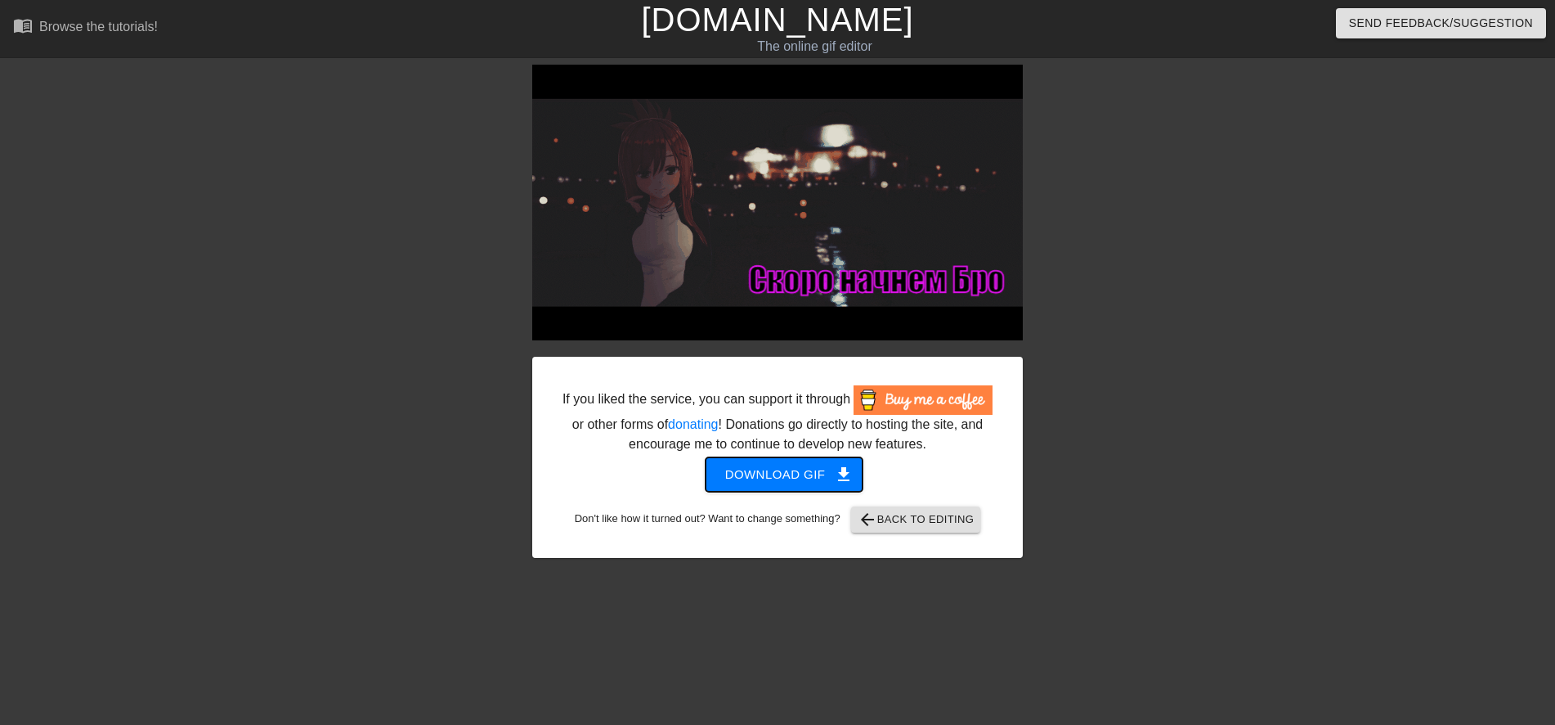
click at [777, 469] on span "Download gif get_app" at bounding box center [784, 474] width 119 height 21
click at [848, 469] on span "get_app" at bounding box center [844, 474] width 20 height 20
click at [805, 468] on span "Download gif get_app" at bounding box center [784, 474] width 119 height 21
